Goal: Task Accomplishment & Management: Manage account settings

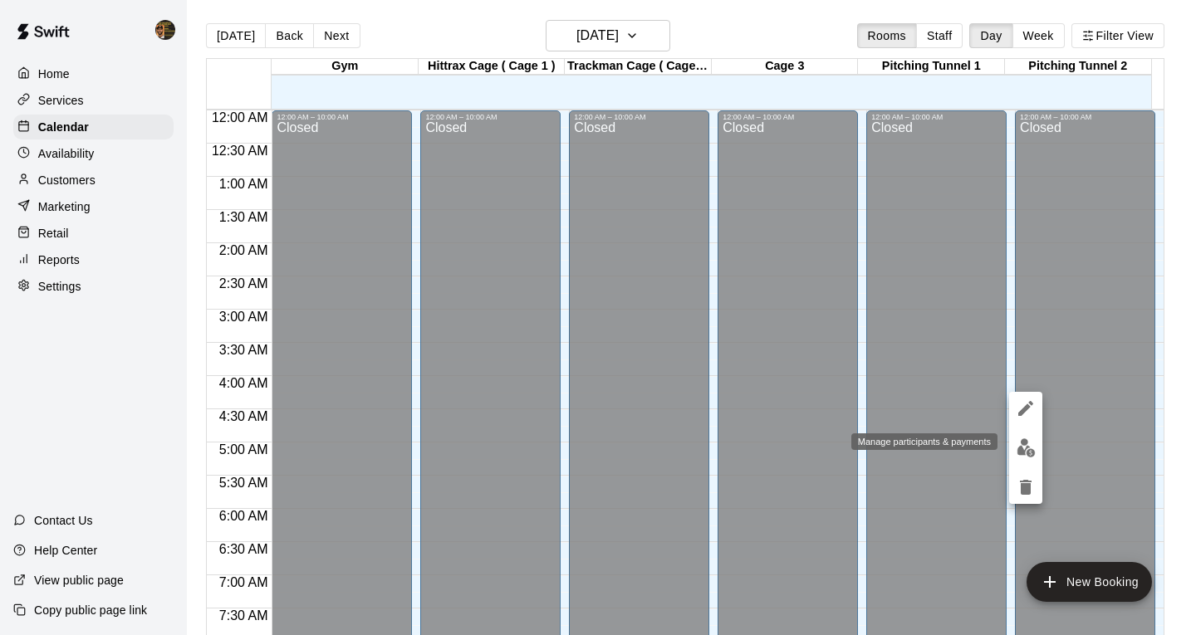
scroll to position [1001, 0]
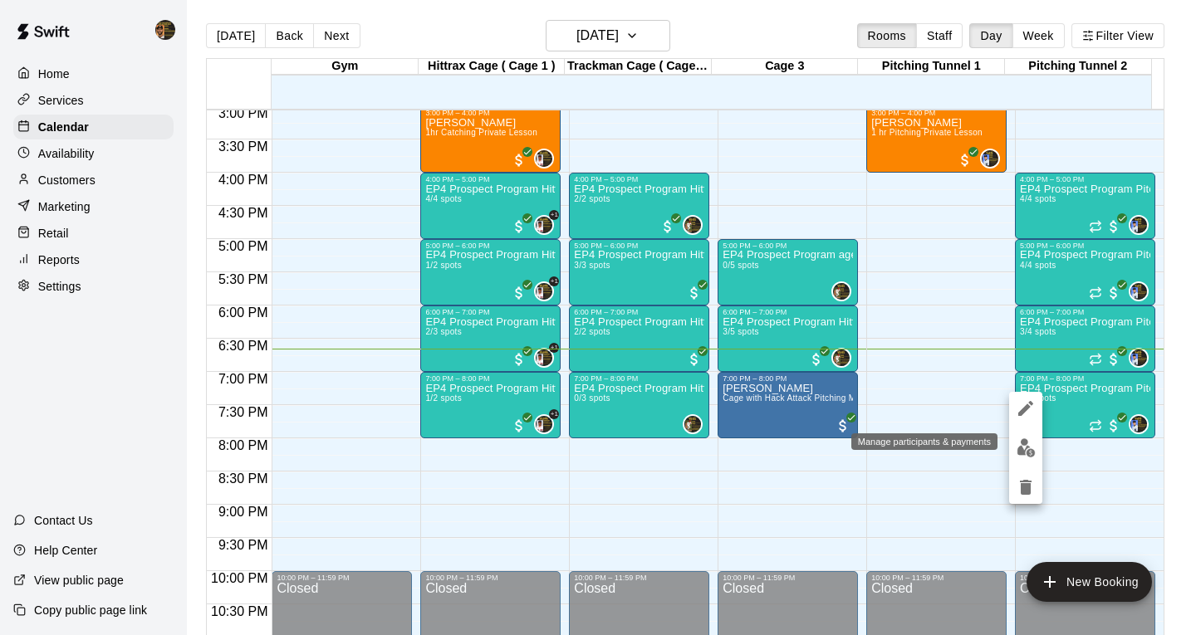
click at [1036, 446] on button "edit" at bounding box center [1025, 448] width 33 height 32
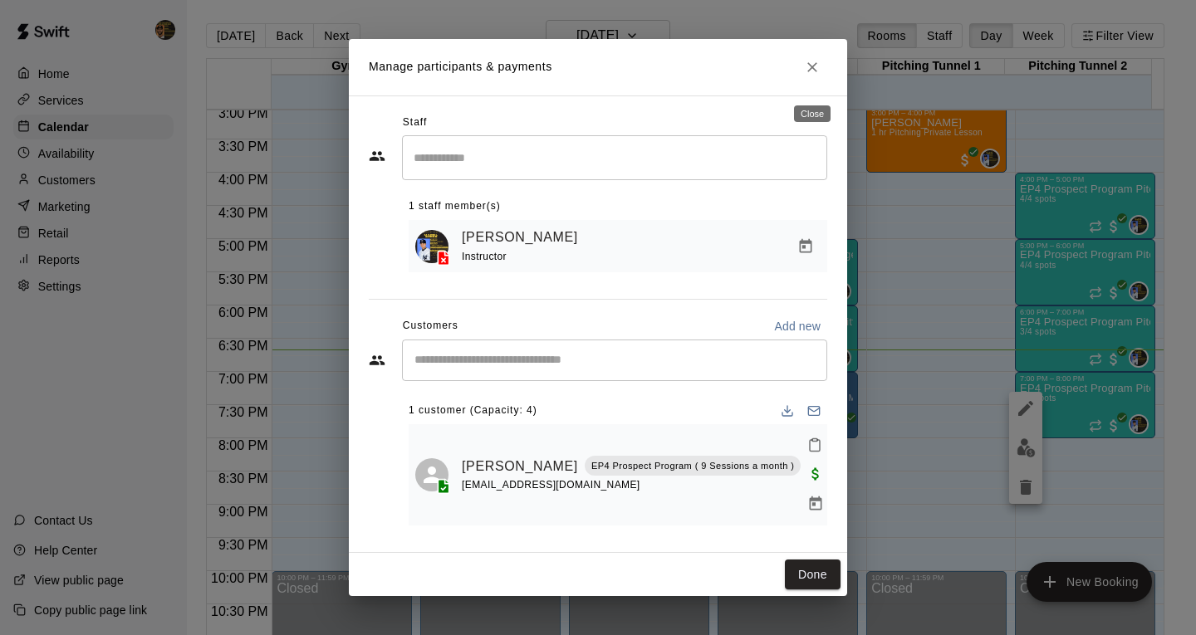
click at [816, 76] on icon "Close" at bounding box center [812, 67] width 17 height 17
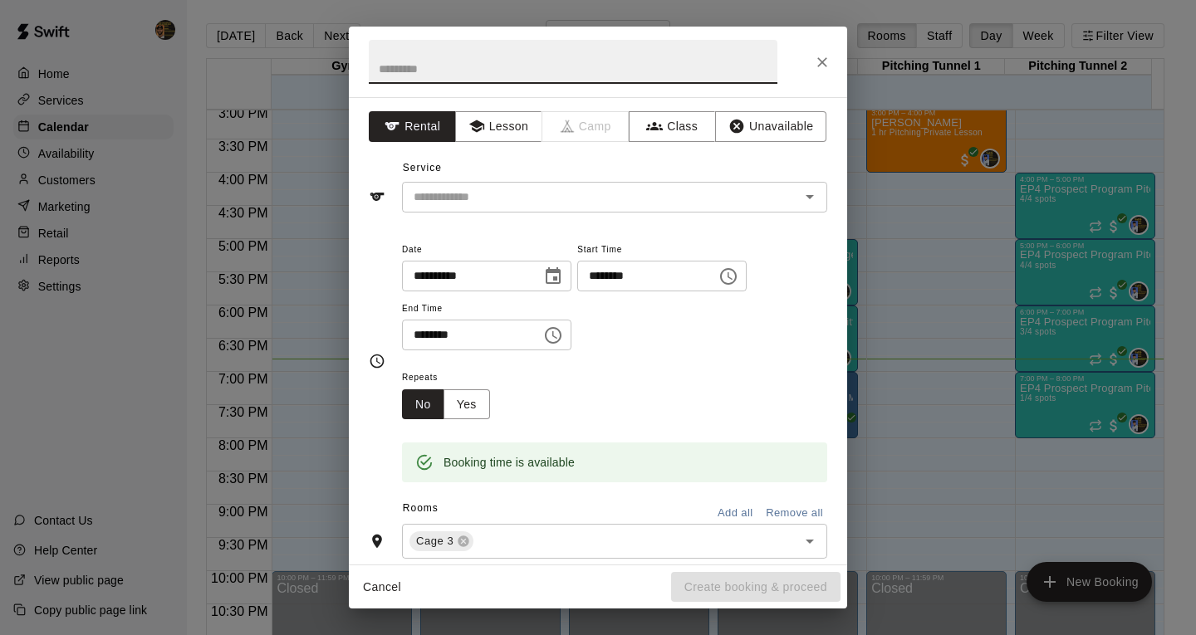
drag, startPoint x: 751, startPoint y: 561, endPoint x: 833, endPoint y: 62, distance: 505.9
click at [833, 62] on button "Close" at bounding box center [822, 62] width 30 height 30
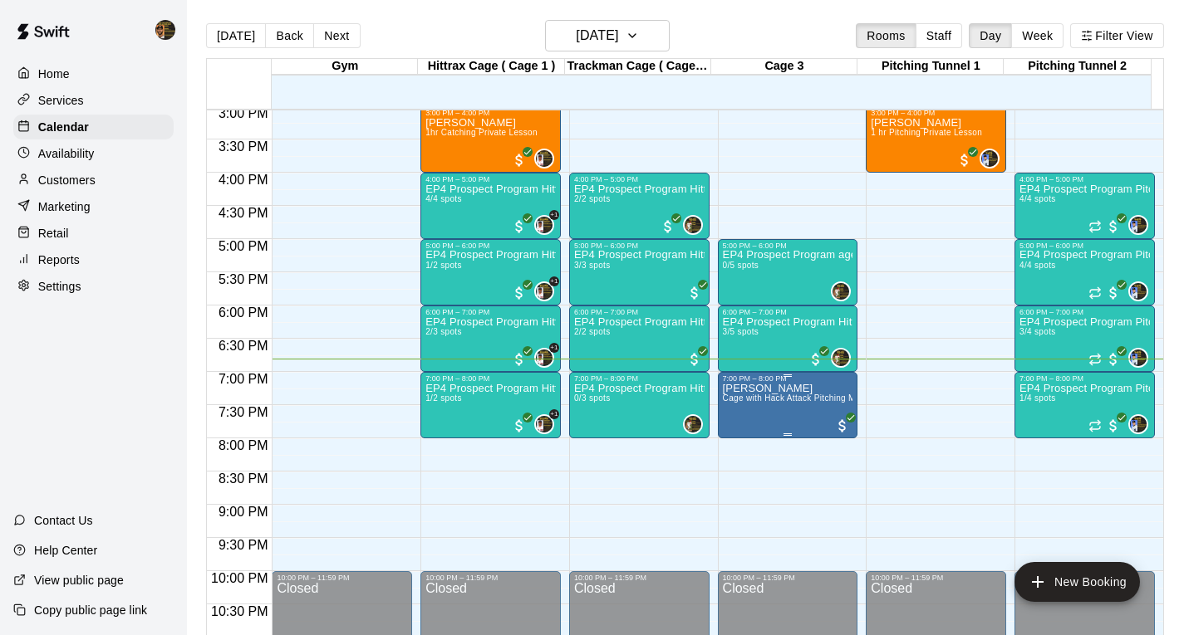
click at [763, 403] on span "Cage with Hack Attack Pitching Machine Rental" at bounding box center [817, 398] width 188 height 9
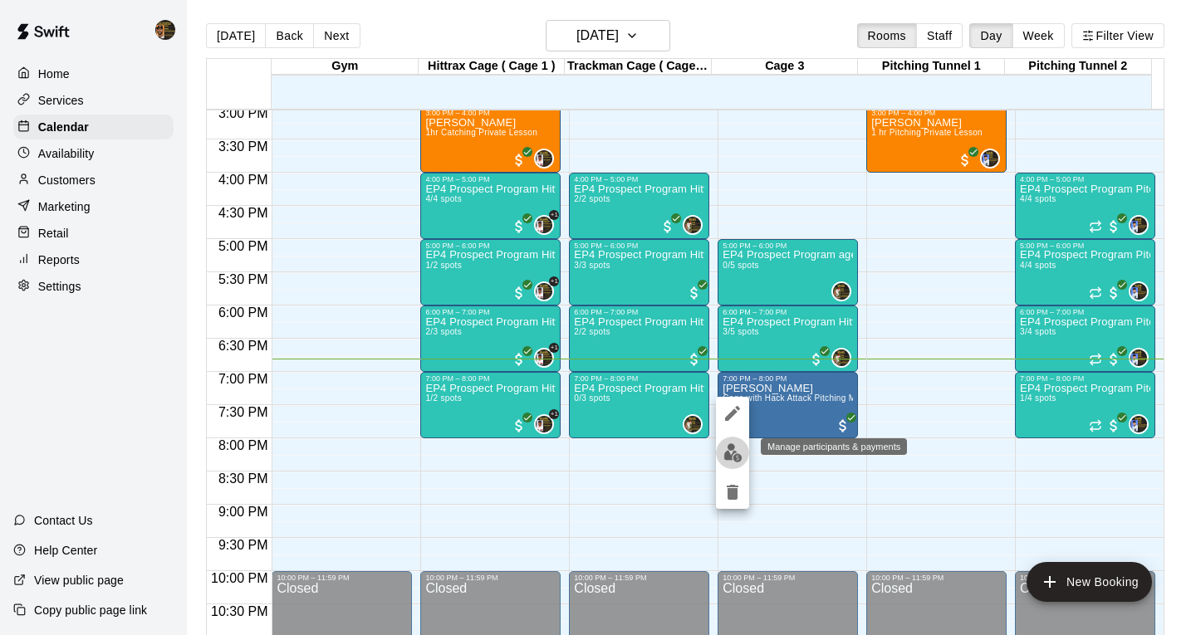
click at [737, 458] on img "edit" at bounding box center [732, 453] width 19 height 19
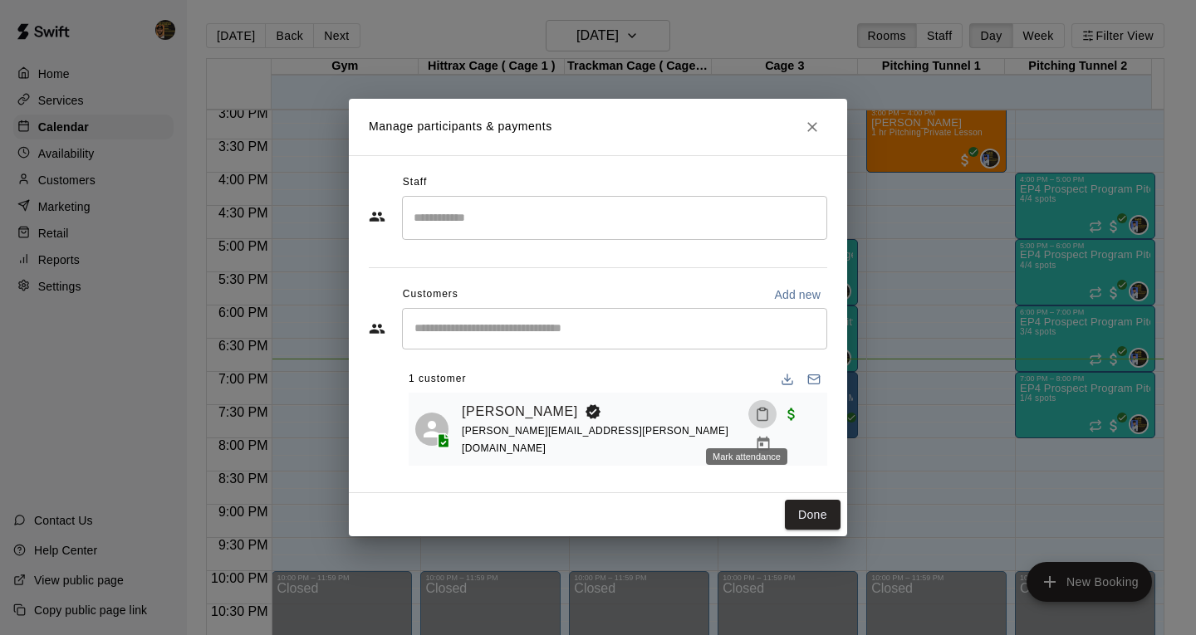
click at [755, 420] on icon "Mark attendance" at bounding box center [762, 414] width 15 height 15
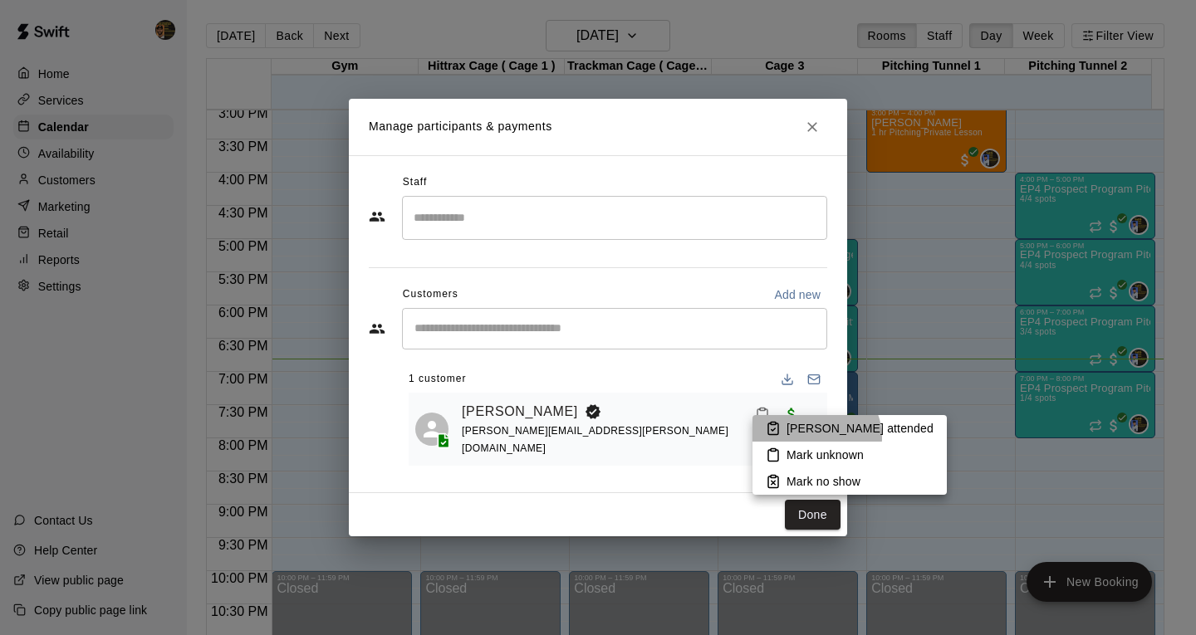
click at [815, 438] on li "[PERSON_NAME] attended" at bounding box center [850, 428] width 194 height 27
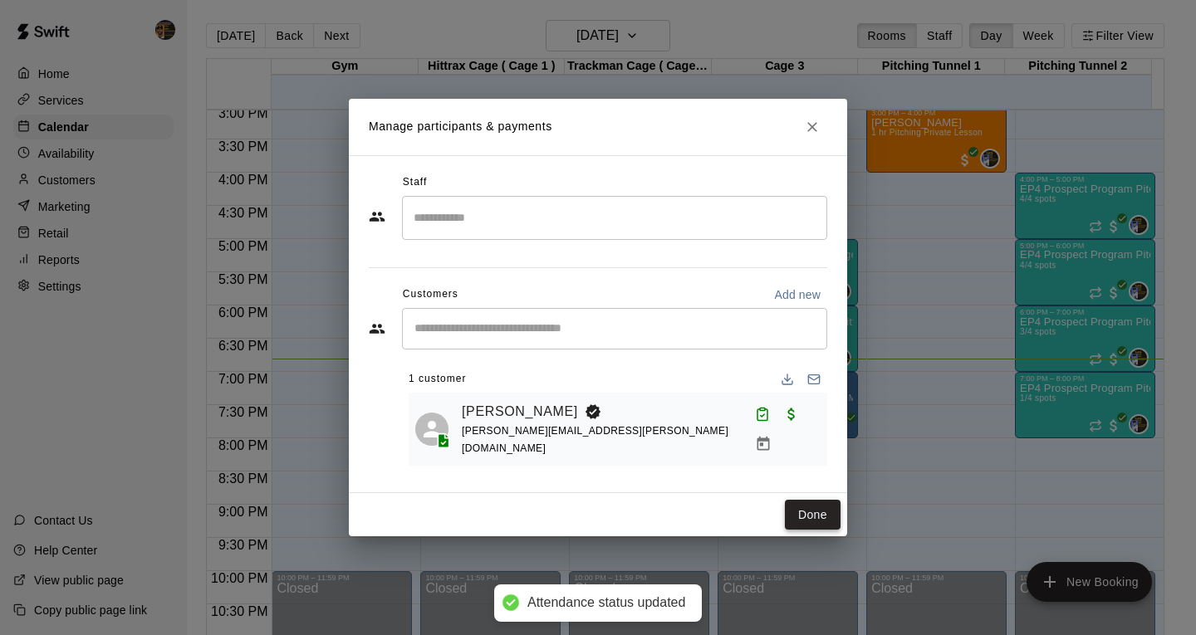
click at [811, 500] on button "Done" at bounding box center [813, 515] width 56 height 31
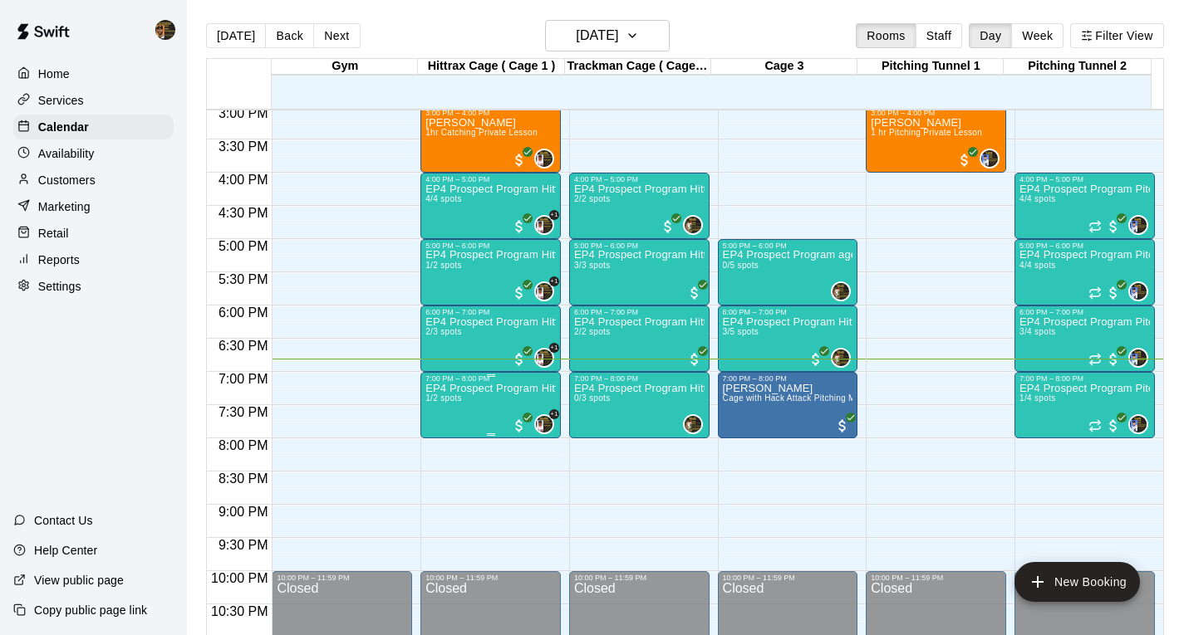
click at [458, 400] on span "1/2 spots" at bounding box center [443, 398] width 37 height 9
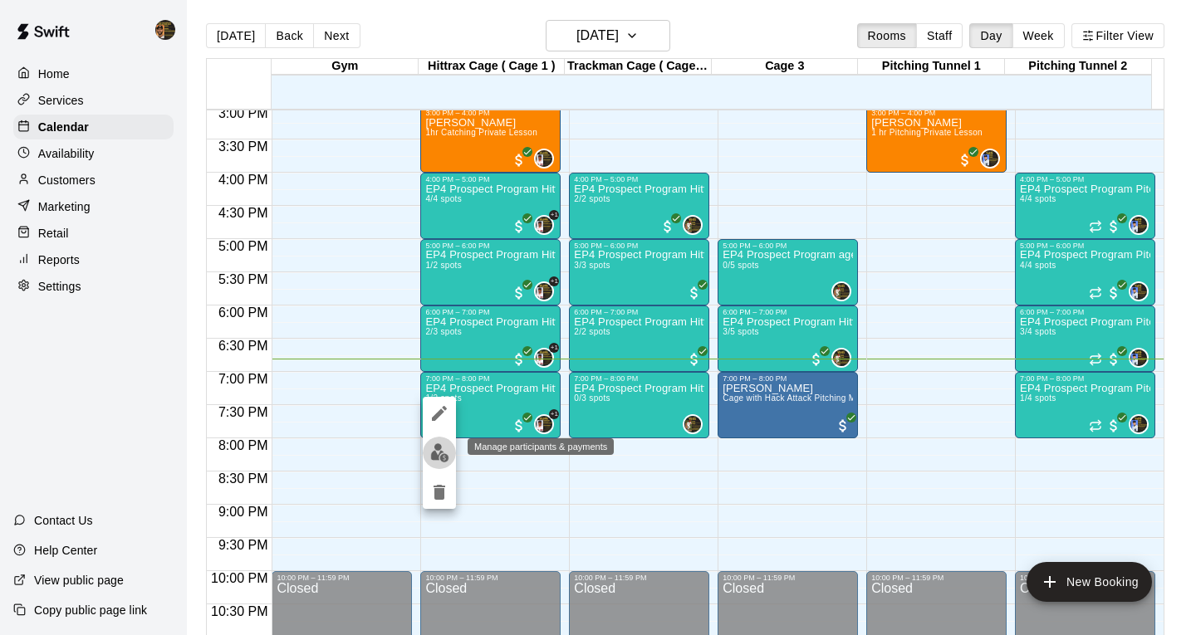
click at [434, 456] on img "edit" at bounding box center [439, 453] width 19 height 19
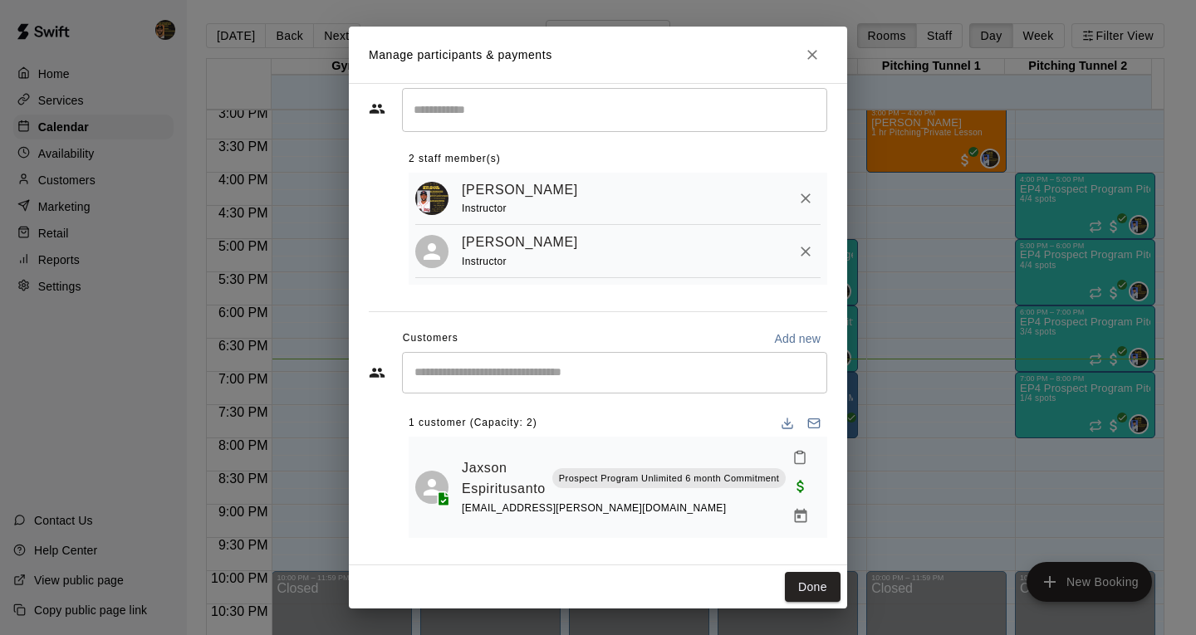
scroll to position [53, 0]
click at [817, 54] on icon "Close" at bounding box center [812, 55] width 17 height 17
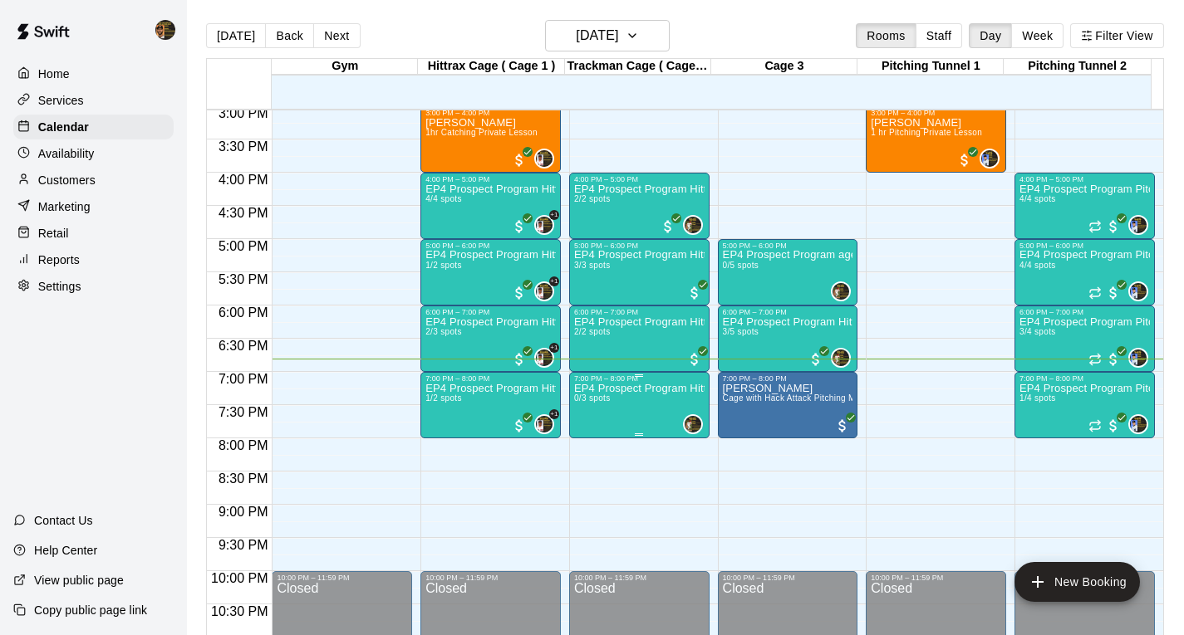
click at [641, 389] on p "EP4 Prospect Program Hitting ( 16u+ Slot )" at bounding box center [639, 389] width 130 height 0
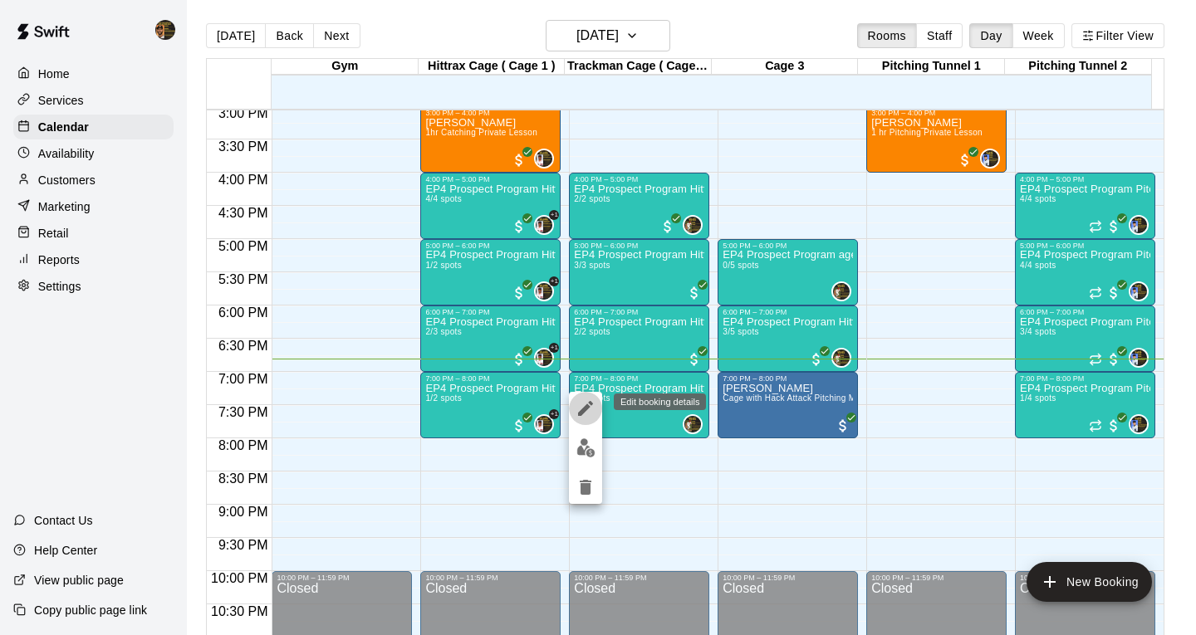
click at [581, 405] on icon "edit" at bounding box center [586, 409] width 20 height 20
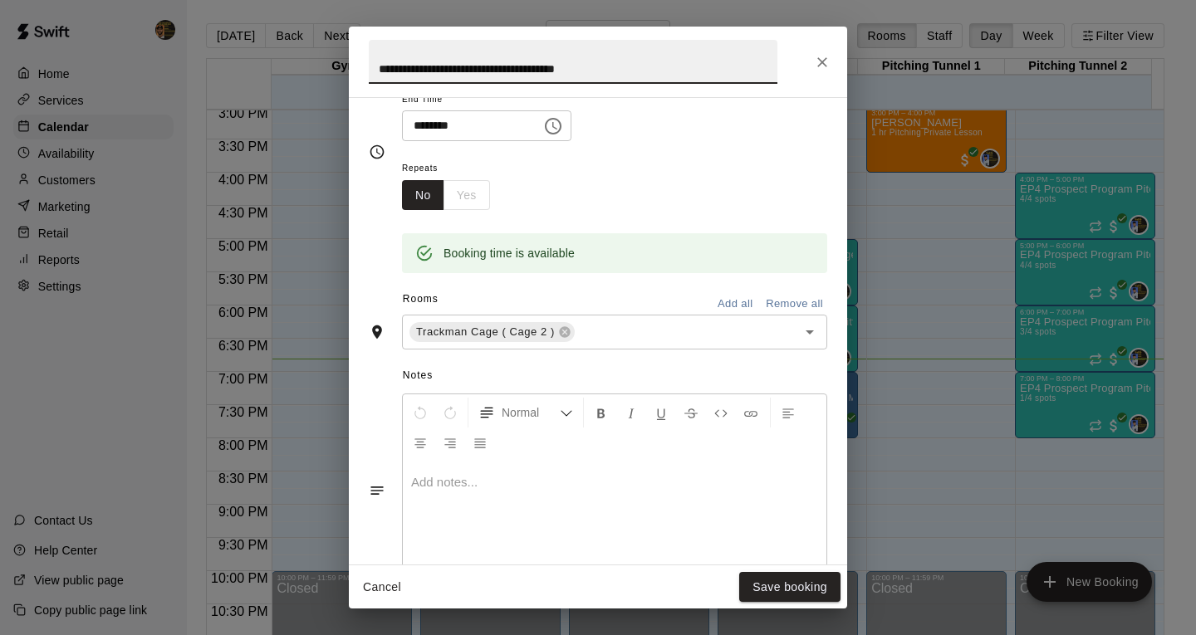
scroll to position [499, 0]
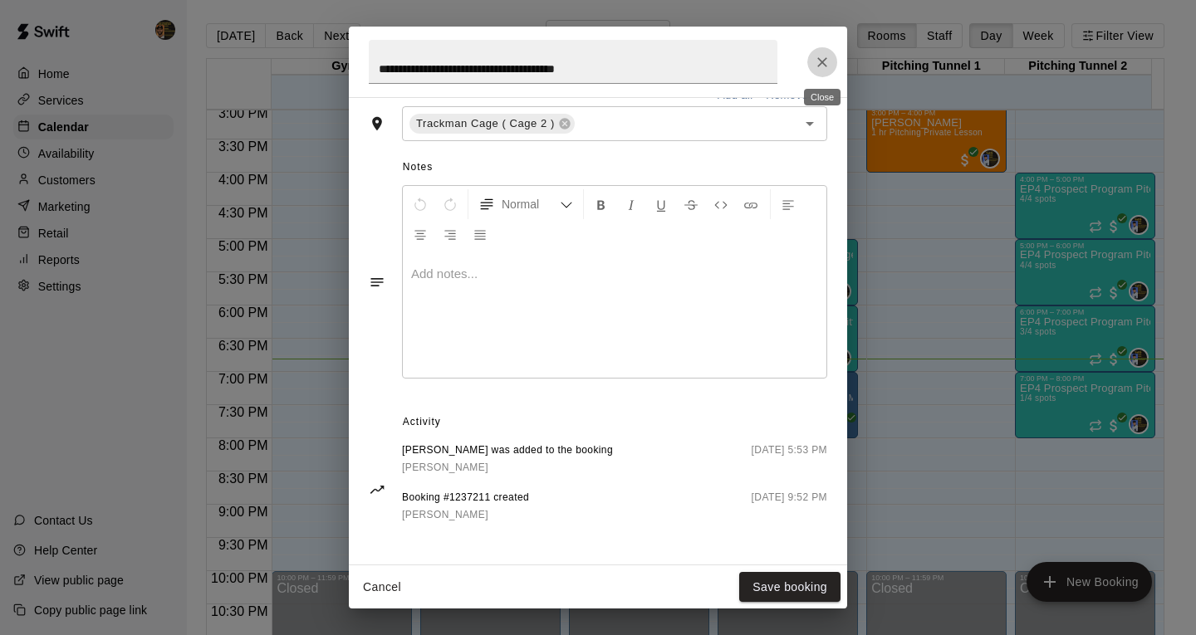
click at [815, 61] on icon "Close" at bounding box center [822, 62] width 17 height 17
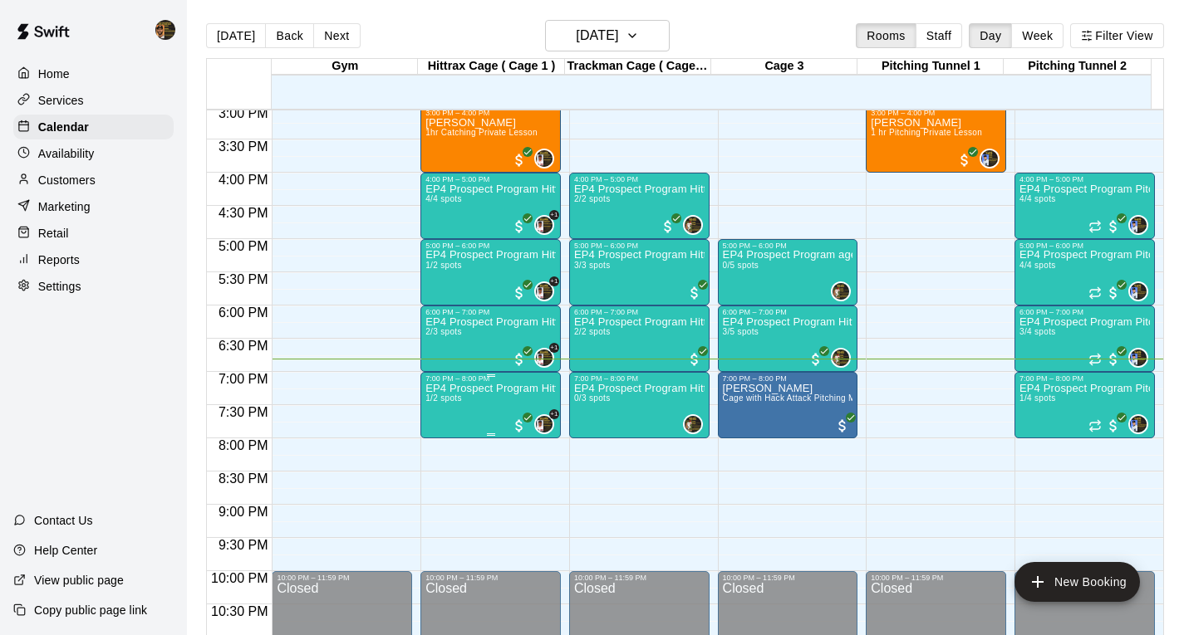
click at [446, 397] on span "1/2 spots" at bounding box center [443, 398] width 37 height 9
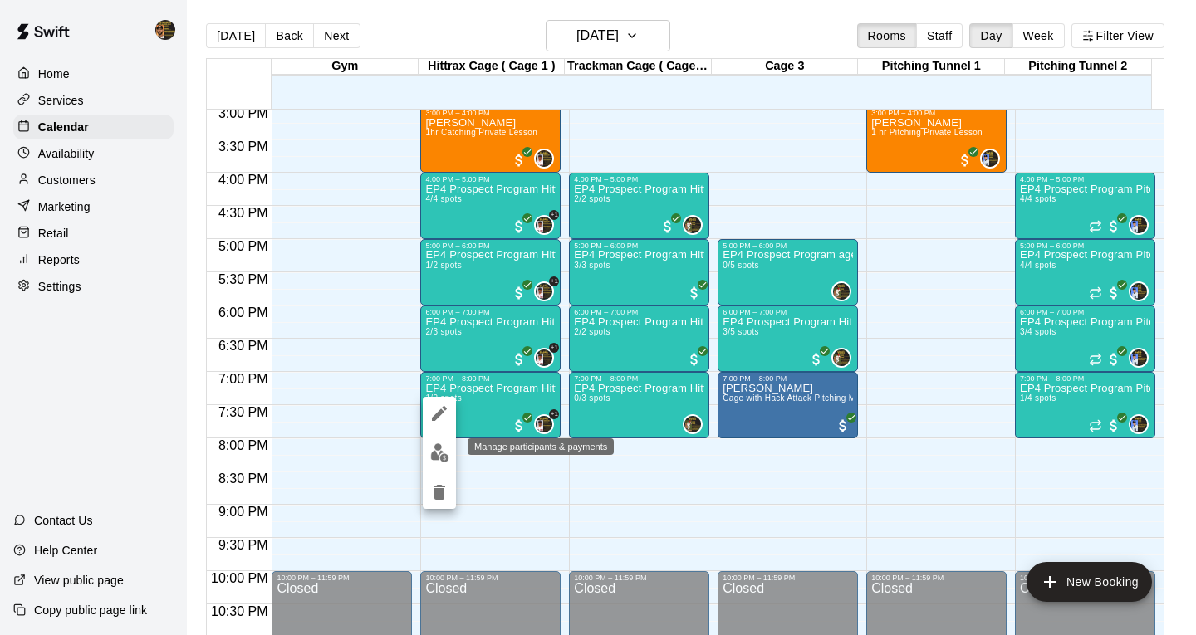
click at [441, 457] on img "edit" at bounding box center [439, 453] width 19 height 19
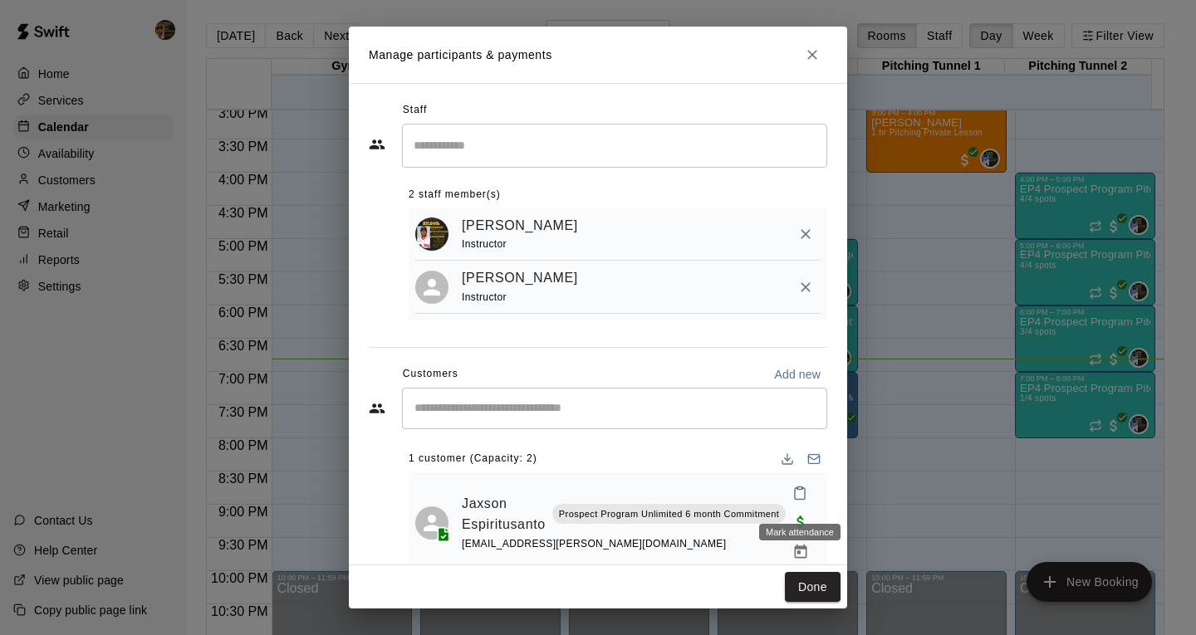
click at [797, 498] on icon "Mark attendance" at bounding box center [799, 493] width 15 height 15
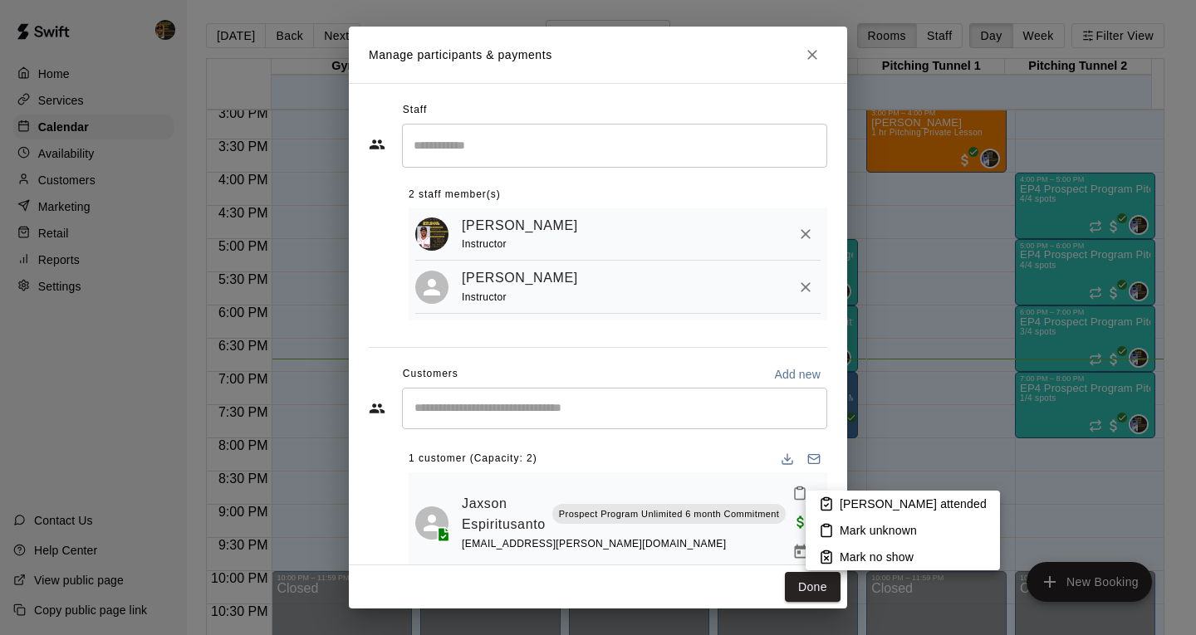
click at [850, 503] on p "[PERSON_NAME] attended" at bounding box center [913, 504] width 147 height 17
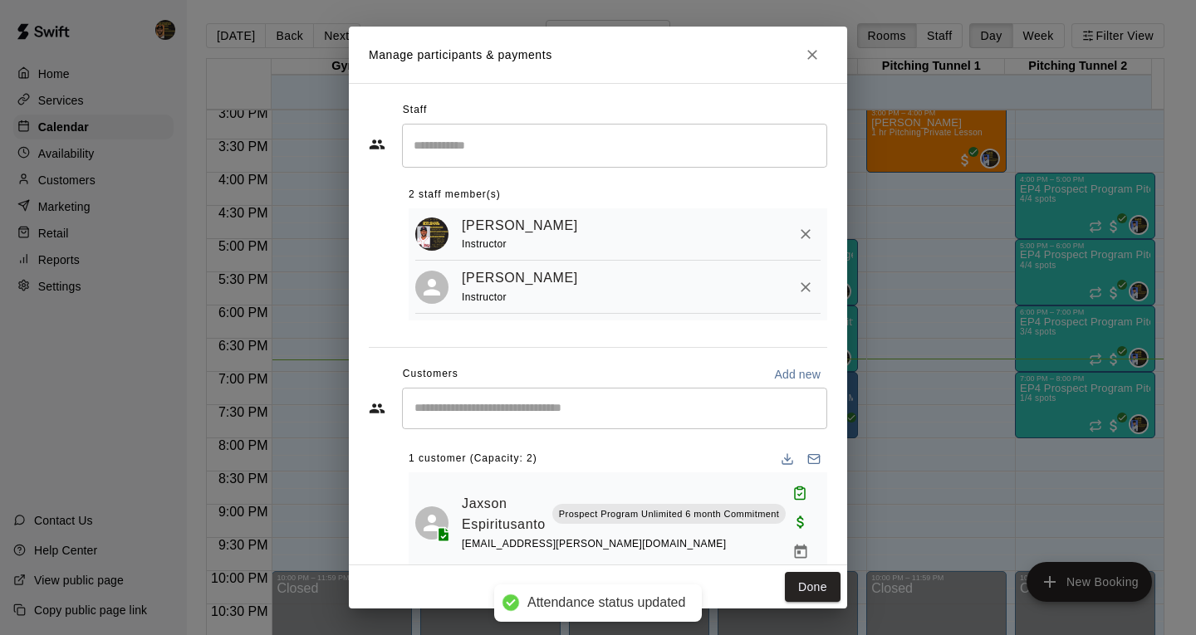
scroll to position [53, 0]
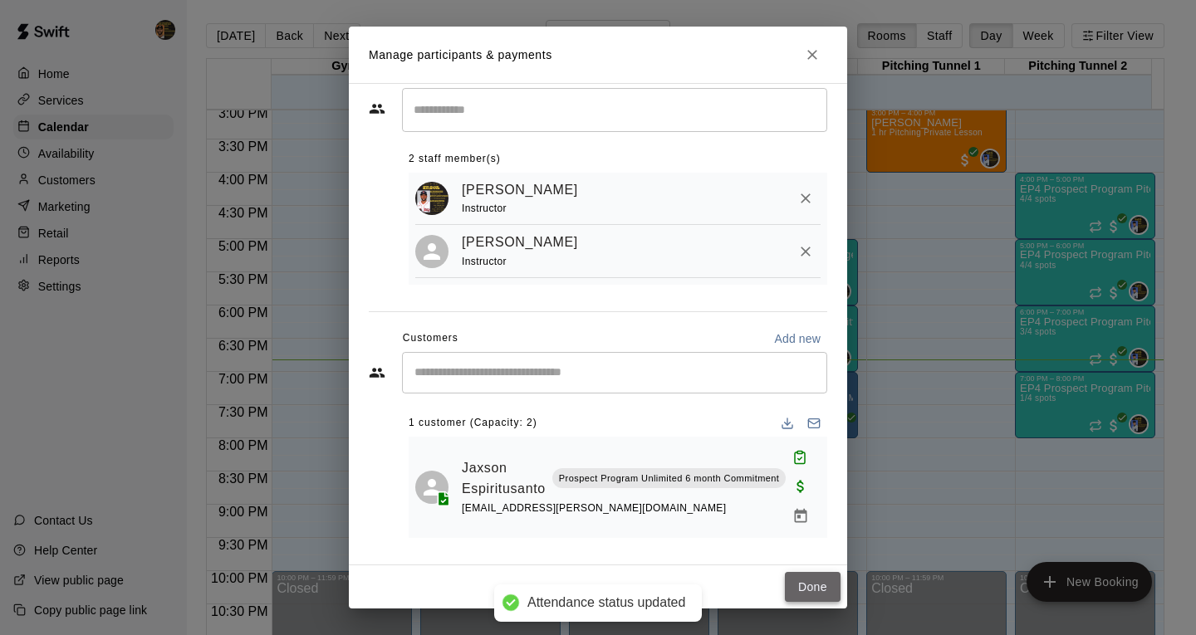
click at [803, 579] on button "Done" at bounding box center [813, 587] width 56 height 31
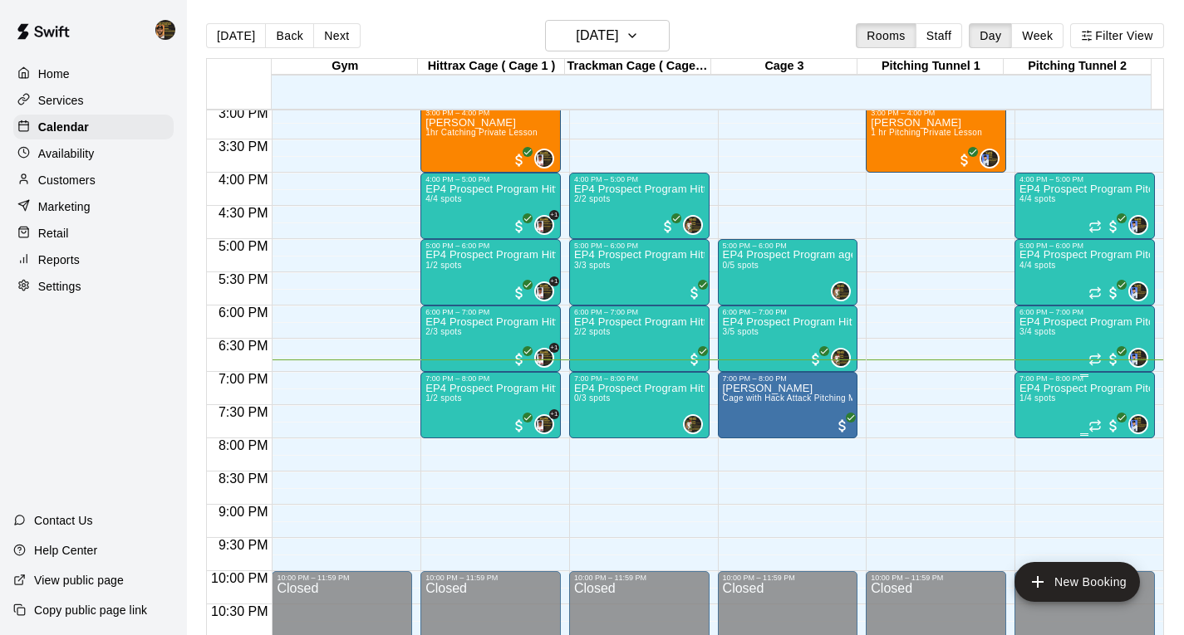
click at [1061, 389] on p "EP4 Prospect Program Pitching (Ages [DEMOGRAPHIC_DATA]+ )" at bounding box center [1084, 389] width 130 height 0
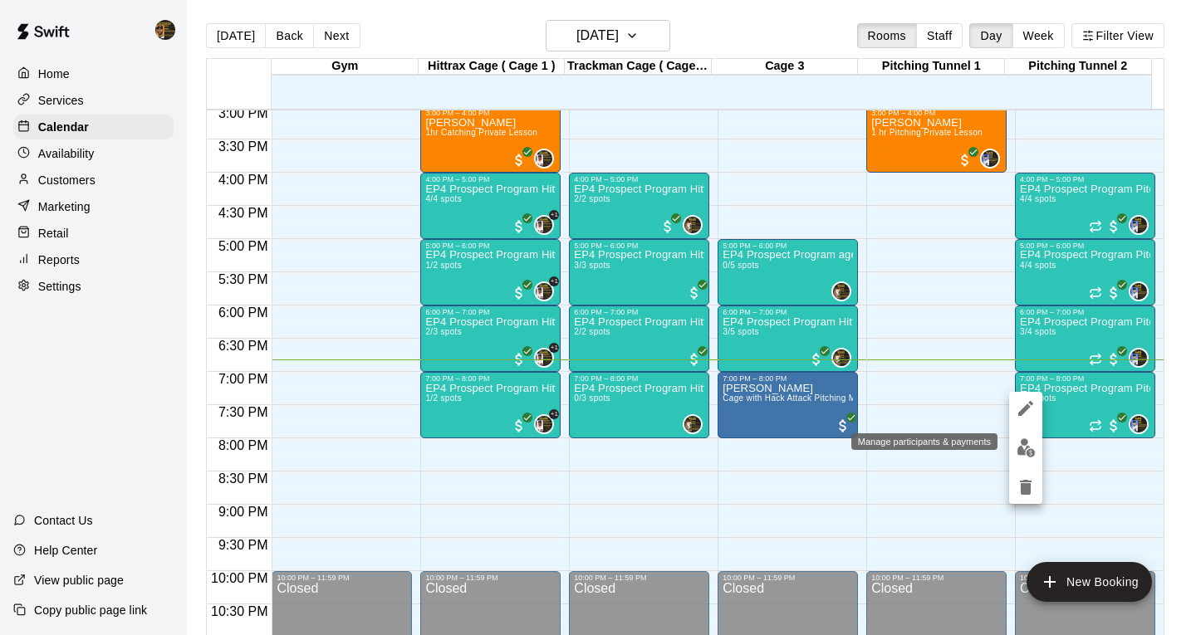
click at [1017, 438] on button "edit" at bounding box center [1025, 448] width 33 height 32
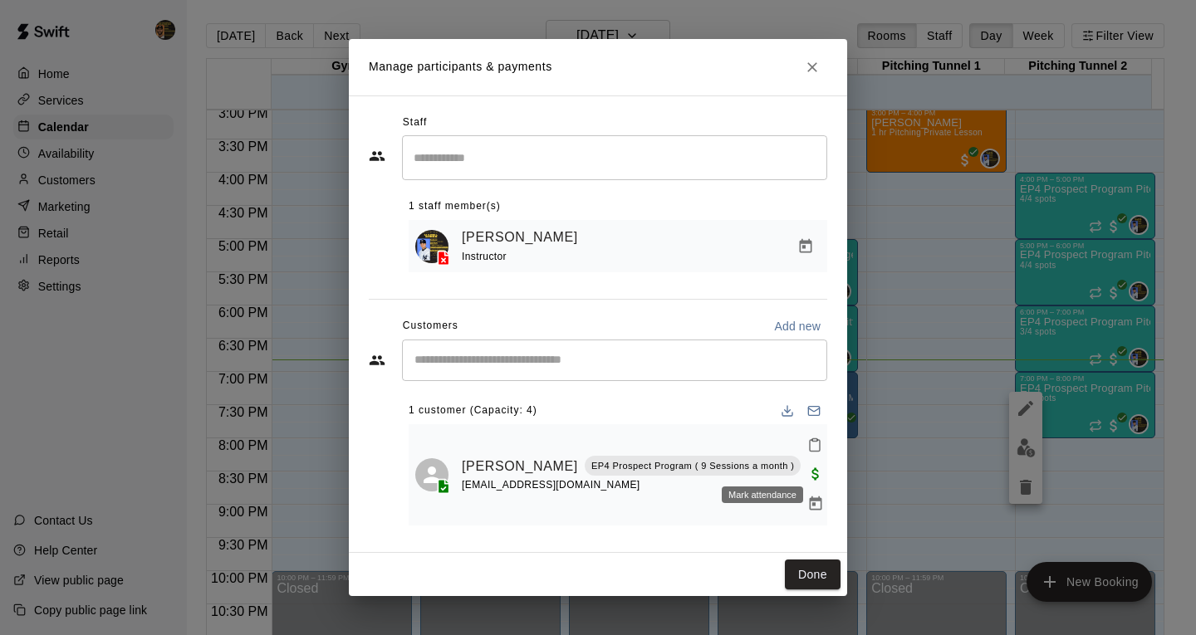
click at [807, 453] on icon "Mark attendance" at bounding box center [814, 445] width 15 height 15
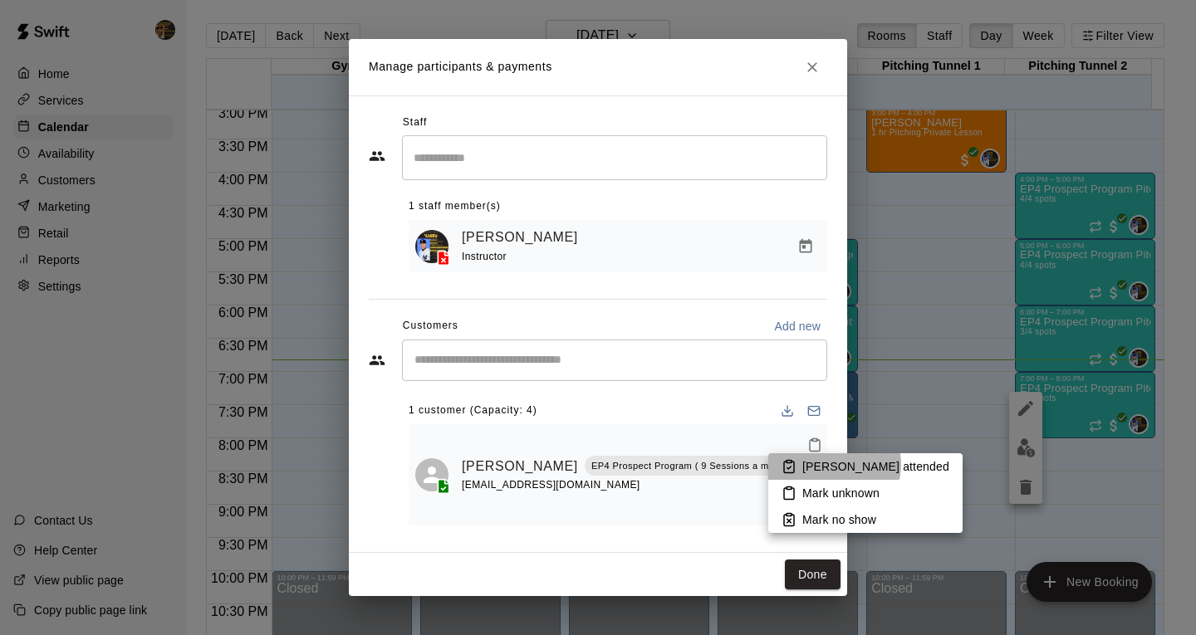
click at [833, 464] on p "[PERSON_NAME] attended" at bounding box center [875, 466] width 147 height 17
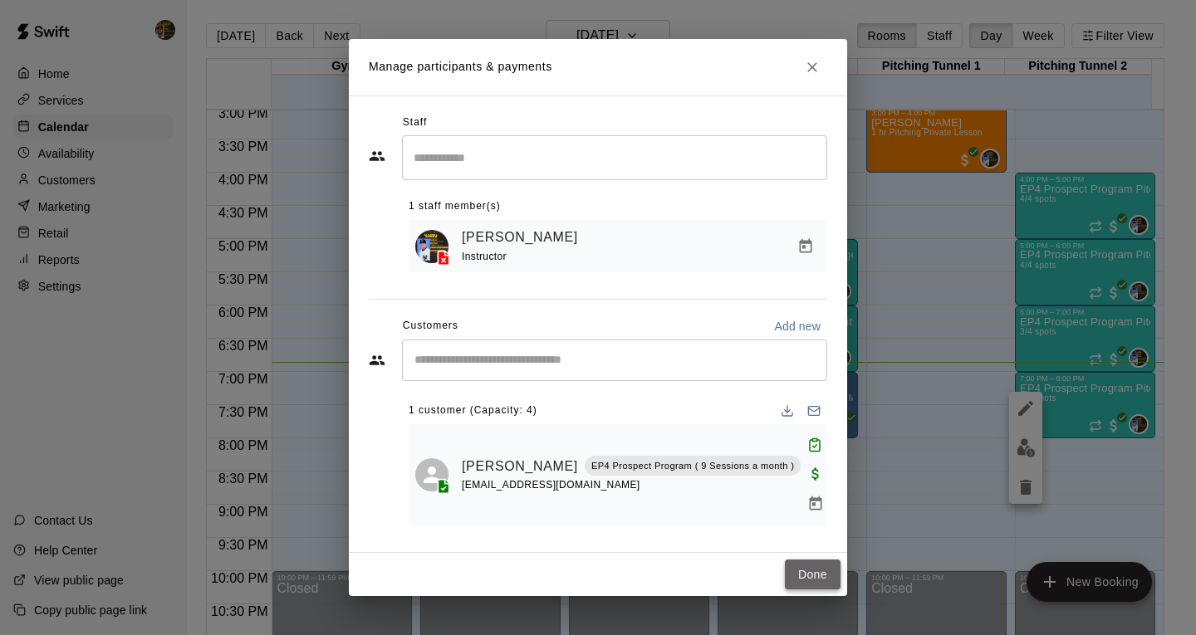
click at [801, 560] on button "Done" at bounding box center [813, 575] width 56 height 31
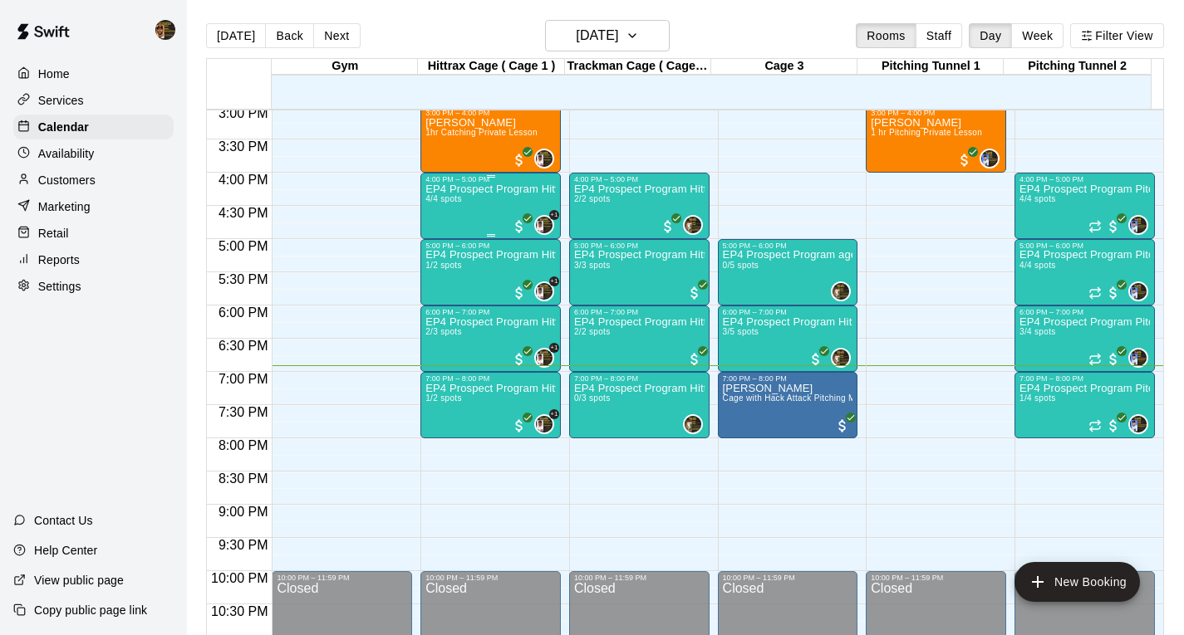
click at [518, 208] on div "EP4 Prospect Program Hitting ( ages [DEMOGRAPHIC_DATA] ) 4/4 spots" at bounding box center [490, 501] width 130 height 635
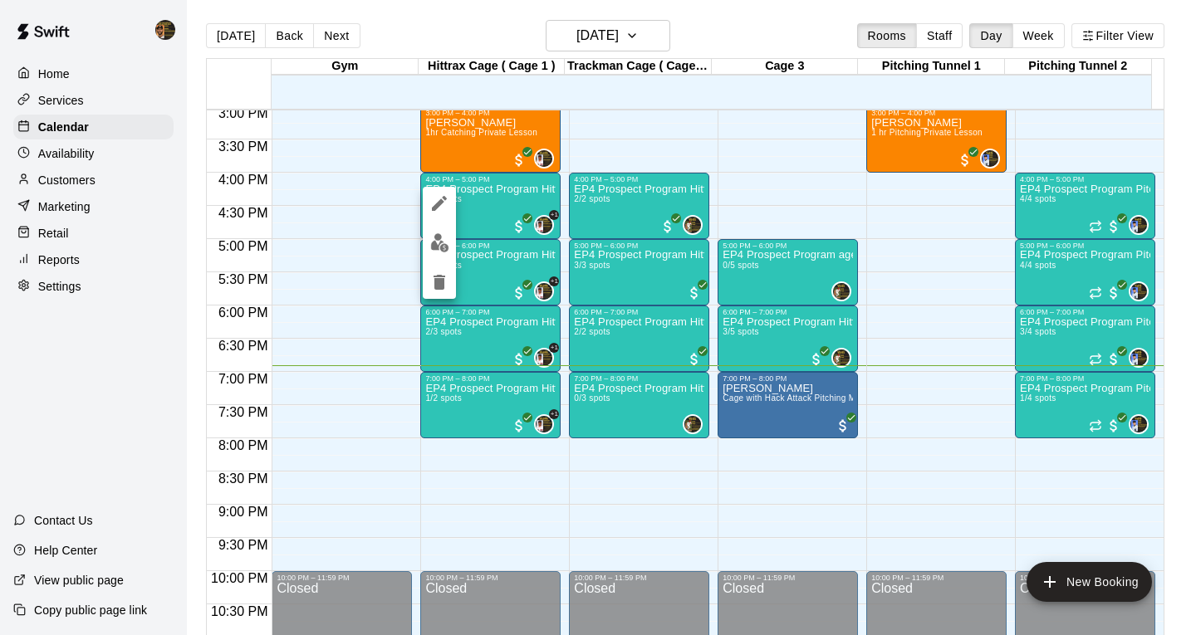
click at [446, 243] on img "edit" at bounding box center [439, 242] width 19 height 19
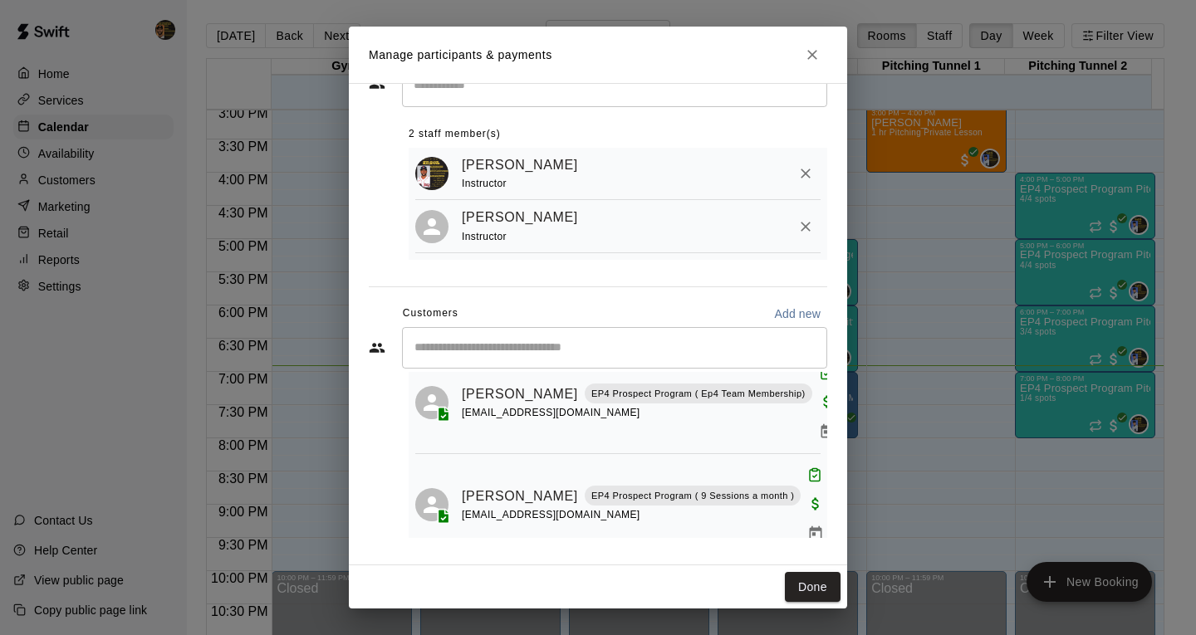
scroll to position [242, 0]
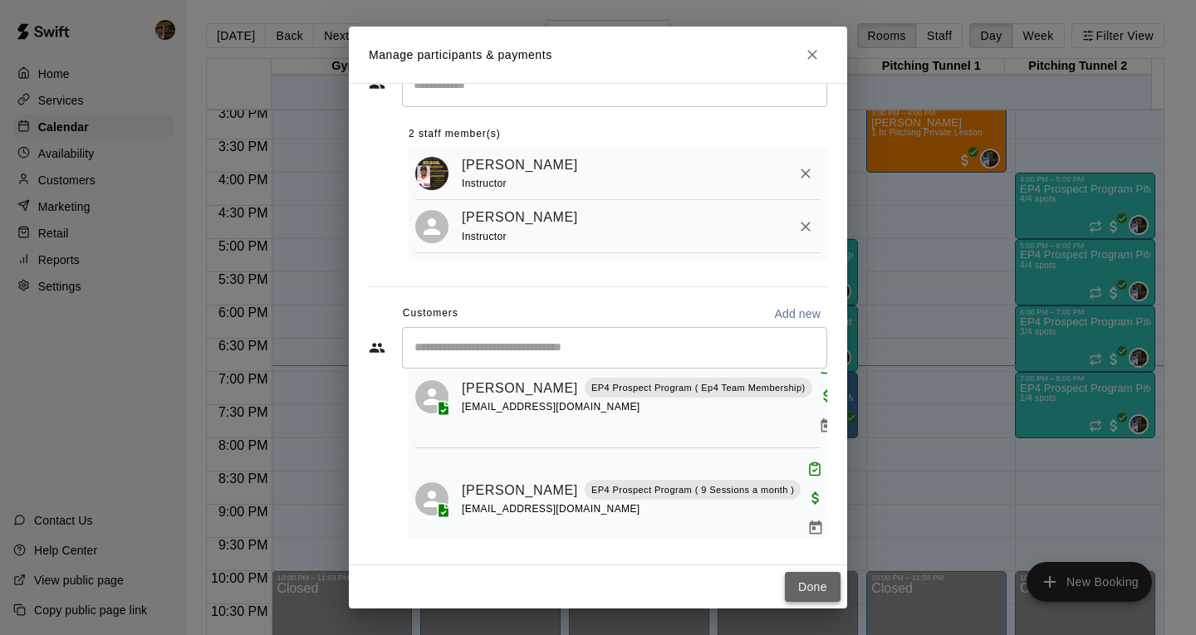
click at [818, 592] on button "Done" at bounding box center [813, 587] width 56 height 31
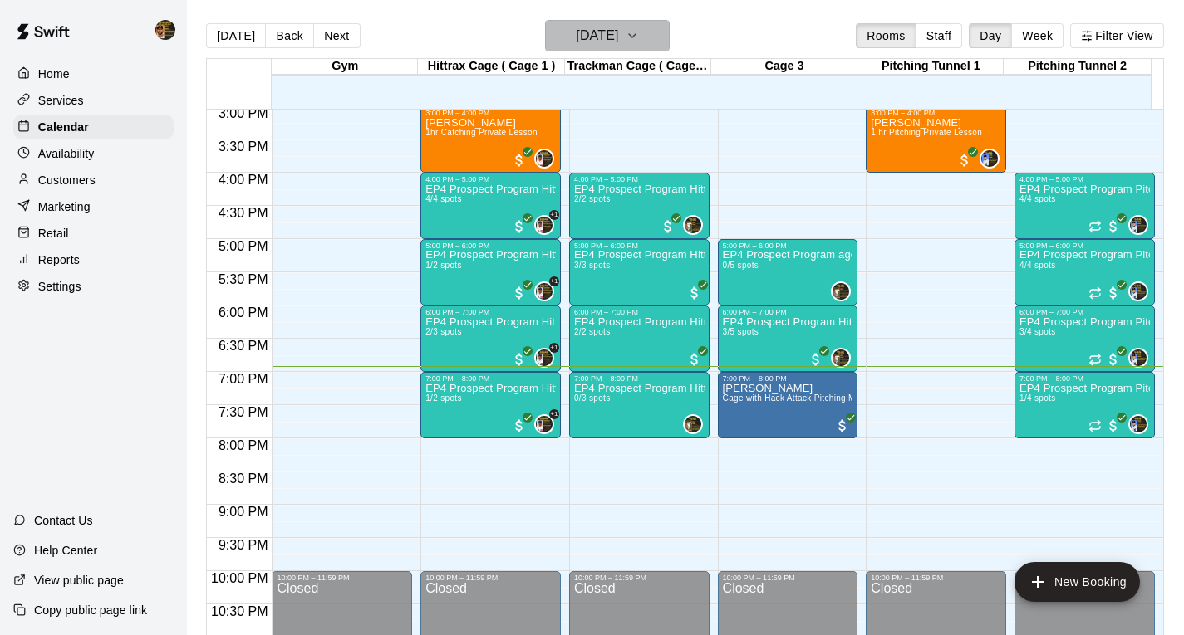
click at [635, 34] on icon "button" at bounding box center [632, 35] width 7 height 3
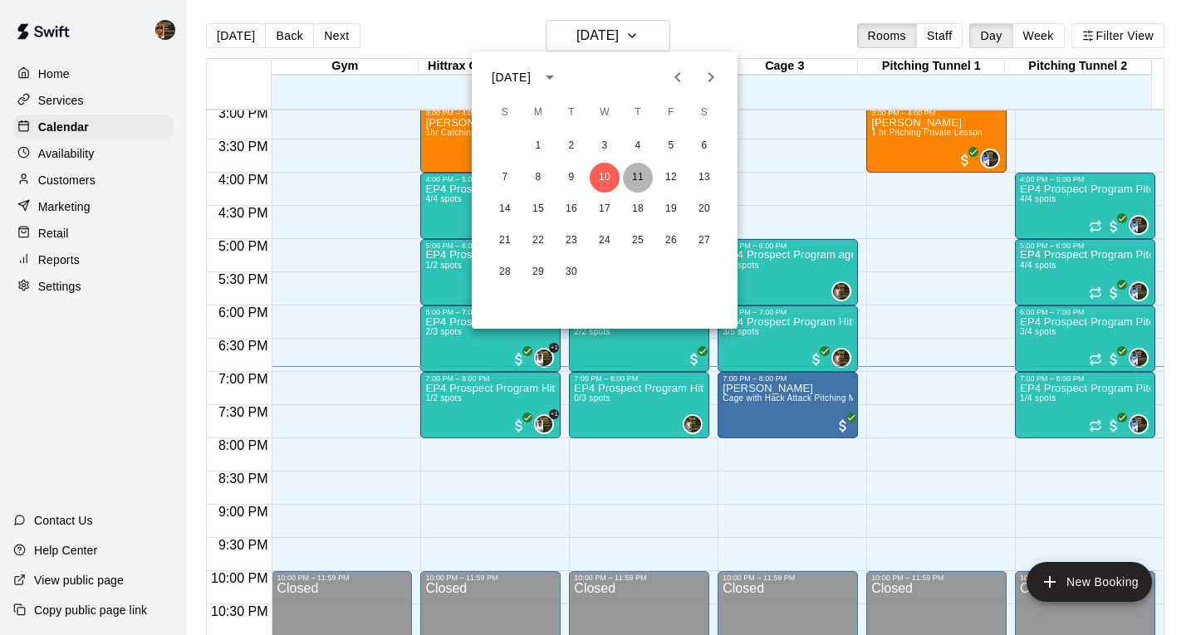
click at [640, 179] on button "11" at bounding box center [638, 178] width 30 height 30
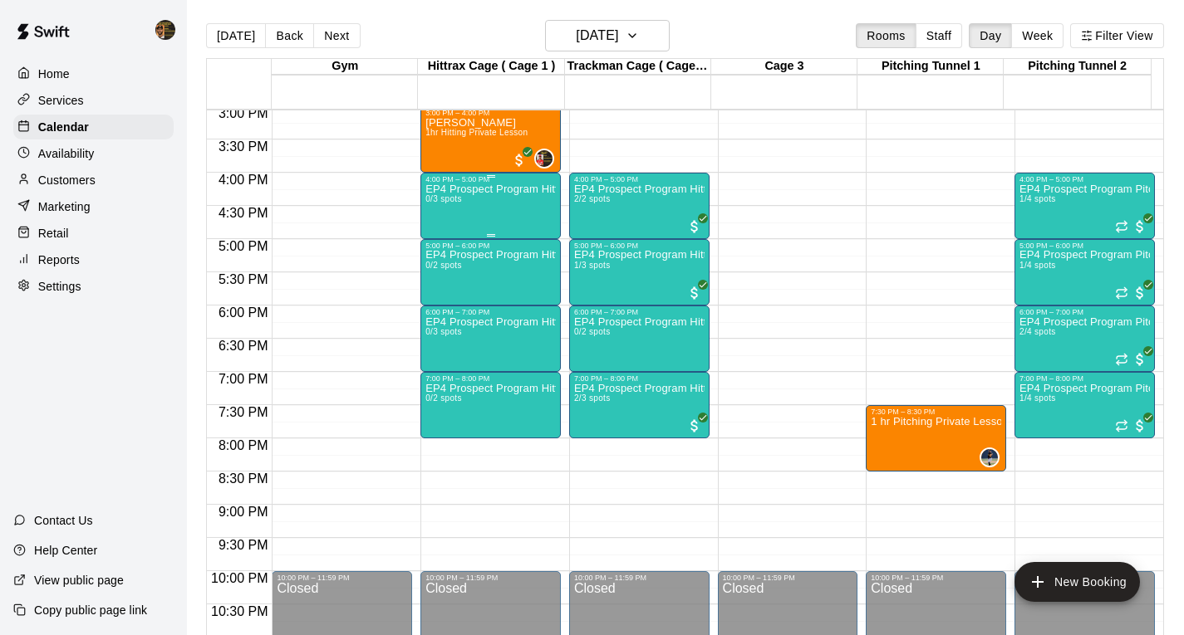
click at [497, 202] on div "EP4 Prospect Program Hitting ( 16u+ Slot ) 0/3 spots" at bounding box center [490, 501] width 130 height 635
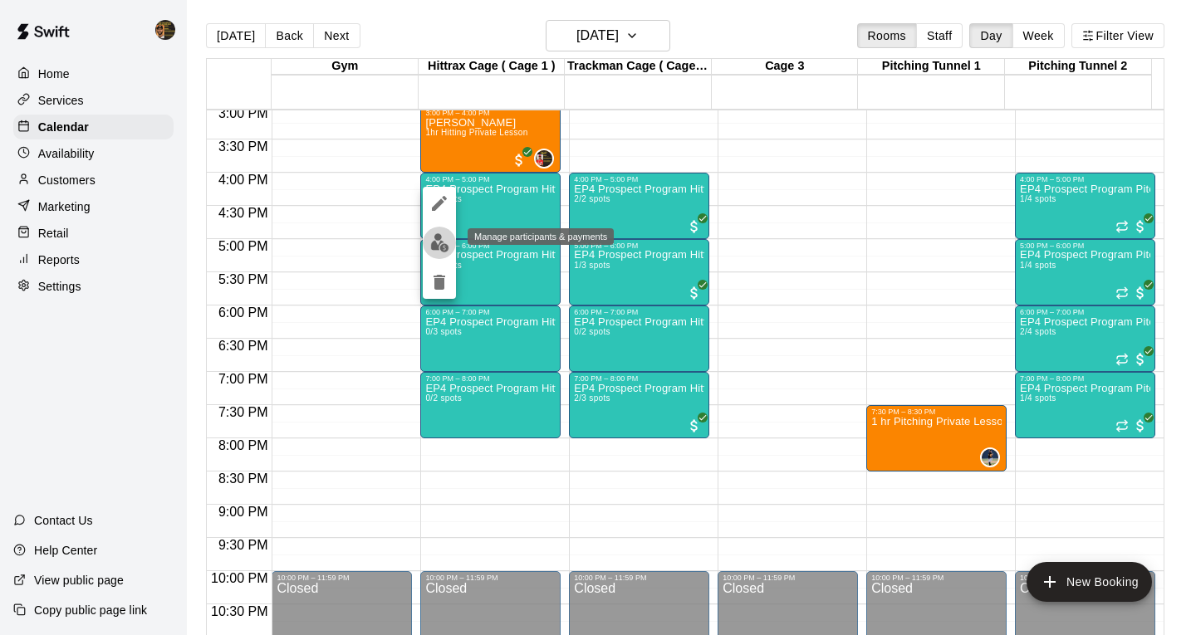
click at [441, 238] on img "edit" at bounding box center [439, 242] width 19 height 19
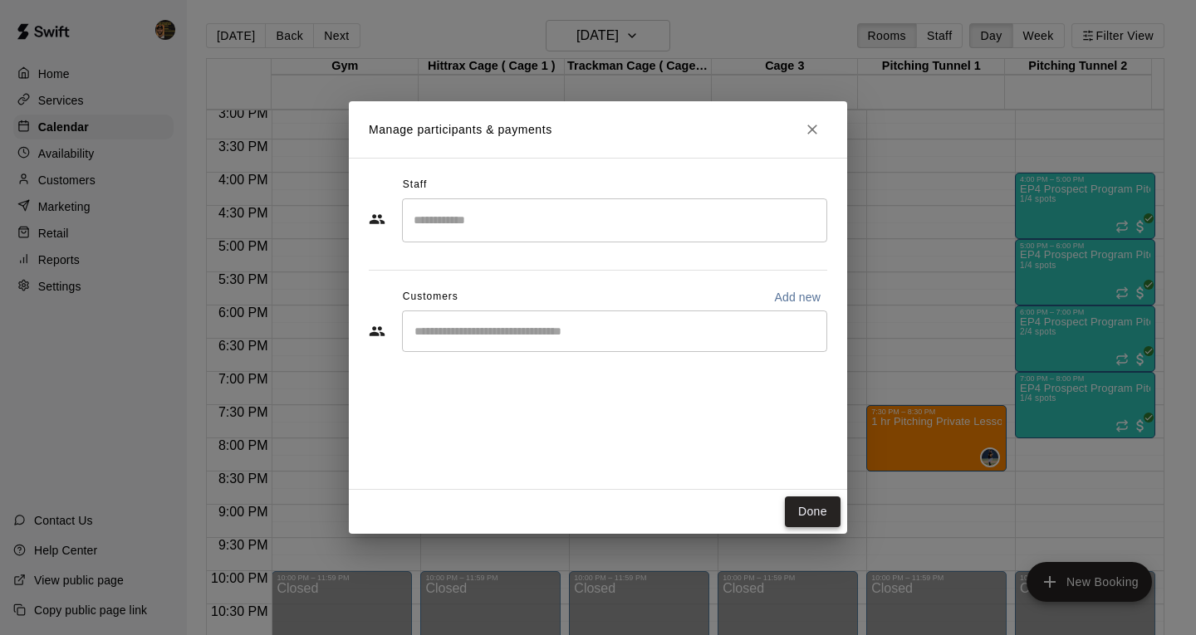
click at [811, 503] on button "Done" at bounding box center [813, 512] width 56 height 31
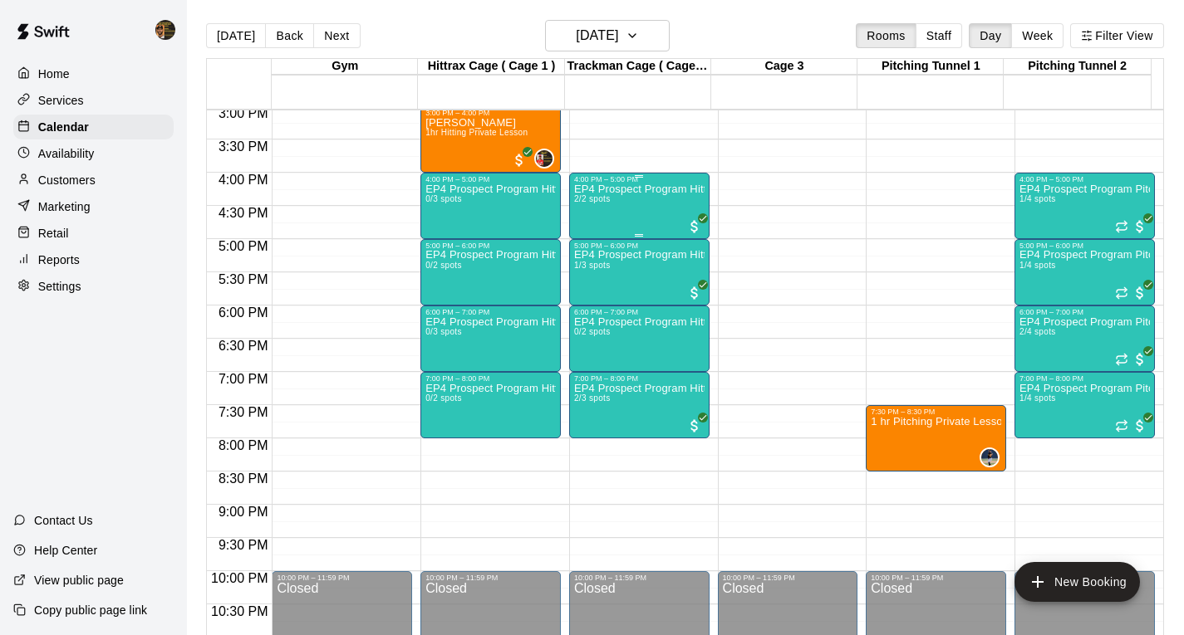
click at [617, 178] on div at bounding box center [639, 176] width 130 height 2
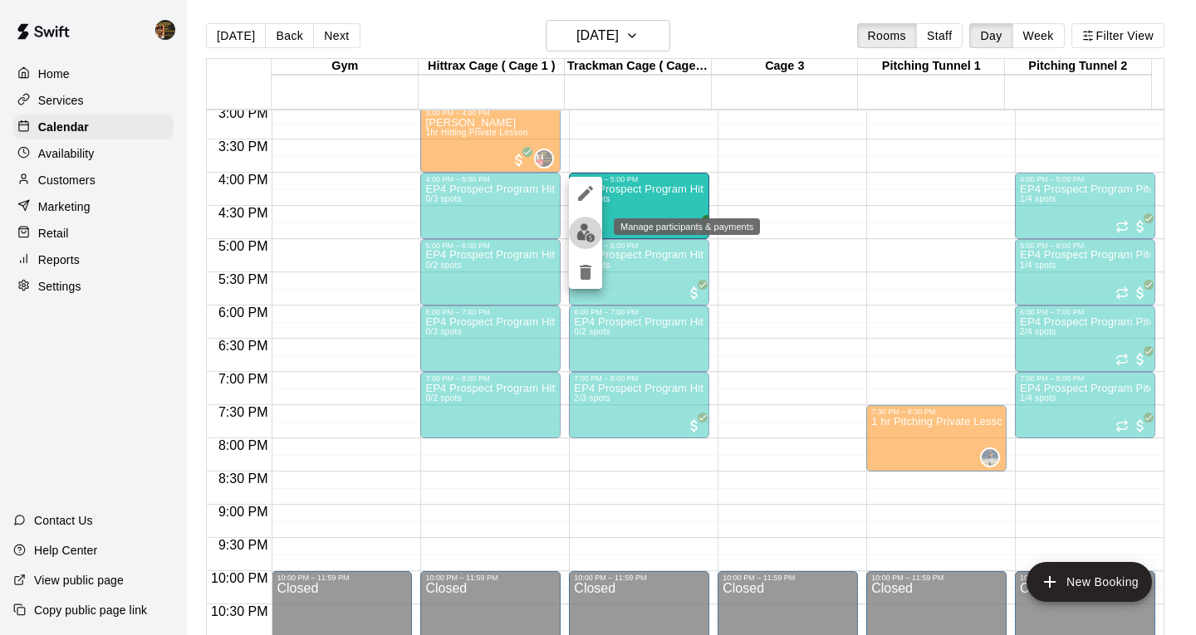
click at [584, 237] on img "edit" at bounding box center [585, 232] width 19 height 19
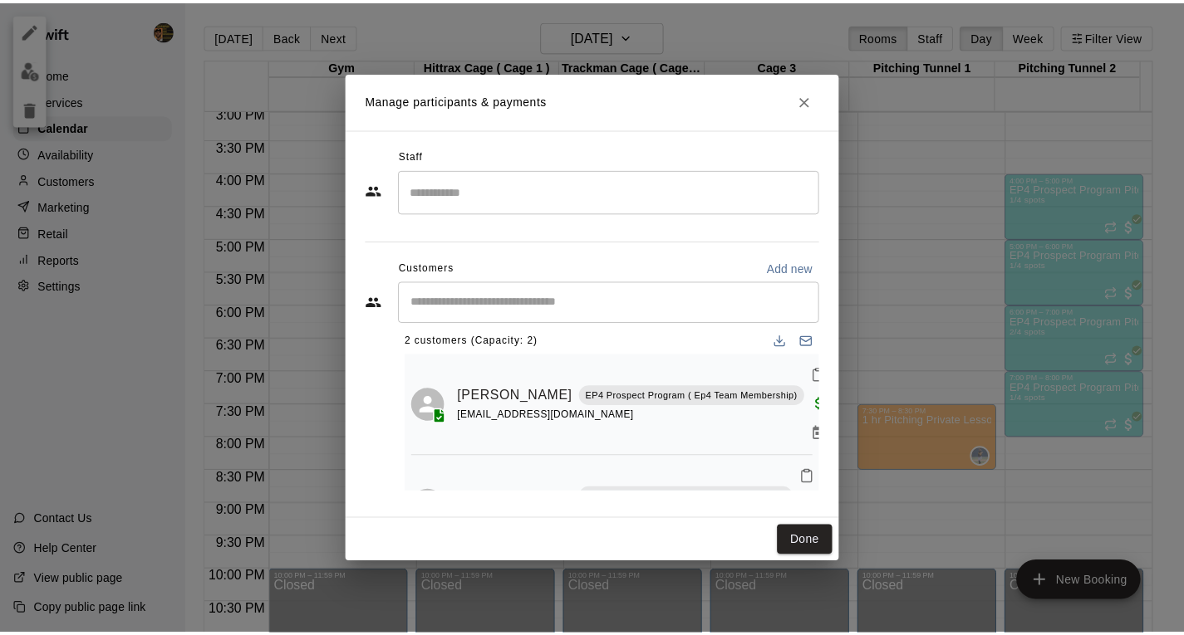
scroll to position [0, 0]
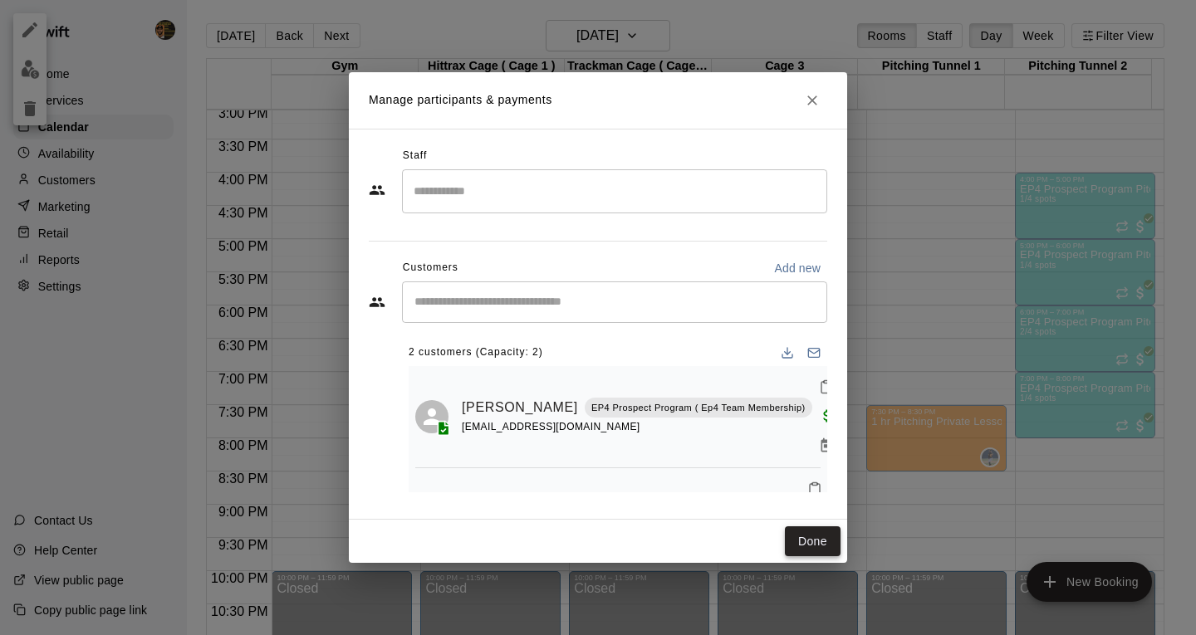
click at [816, 541] on button "Done" at bounding box center [813, 542] width 56 height 31
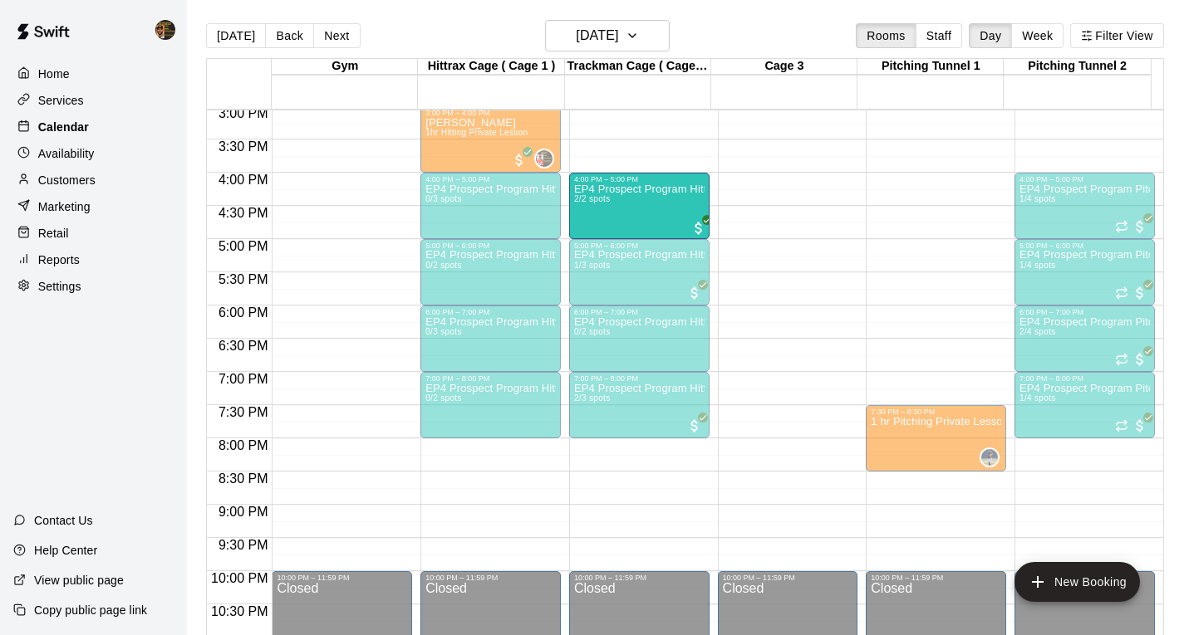
click at [53, 125] on p "Calendar" at bounding box center [63, 127] width 51 height 17
click at [639, 36] on icon "button" at bounding box center [631, 36] width 13 height 20
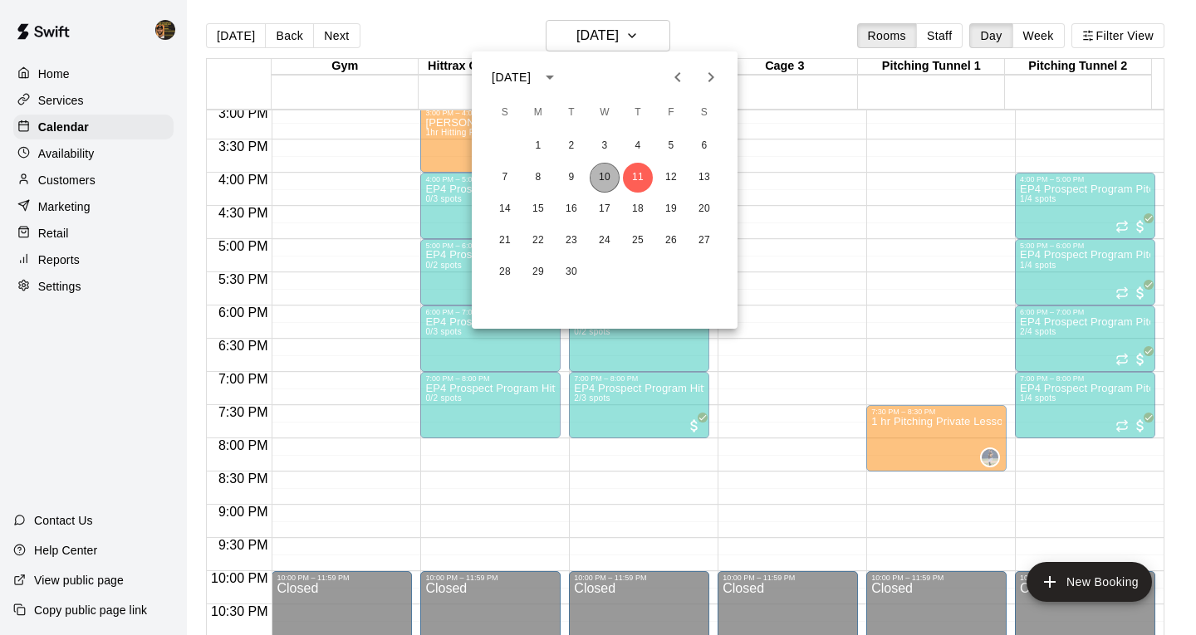
click at [602, 182] on button "10" at bounding box center [605, 178] width 30 height 30
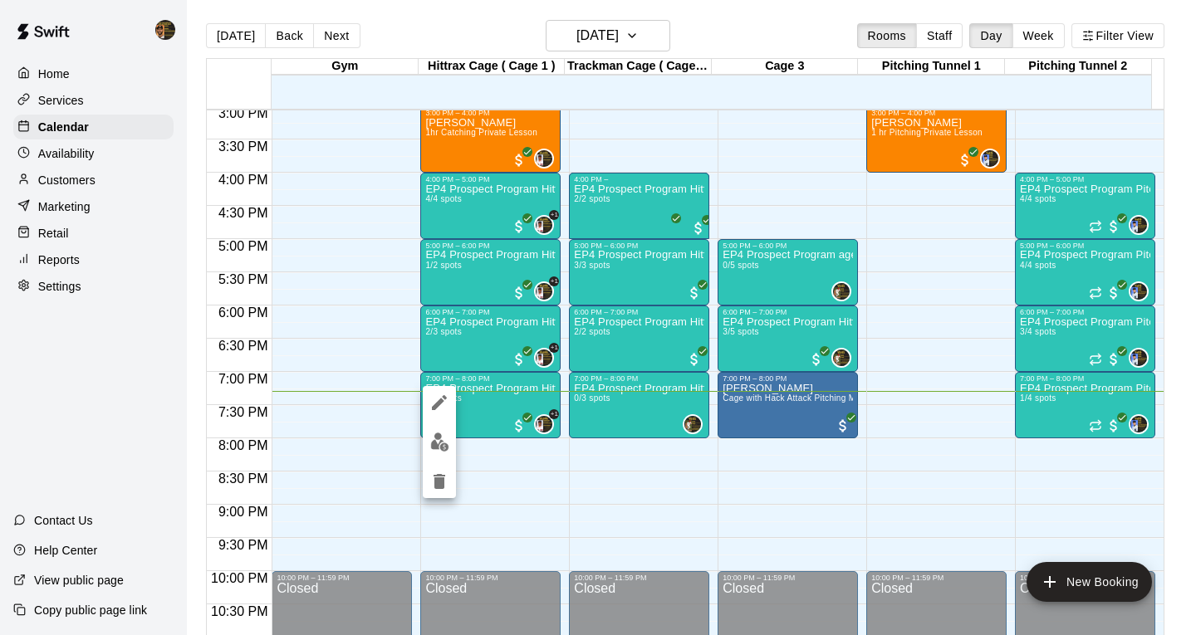
click at [625, 407] on div at bounding box center [598, 317] width 1196 height 635
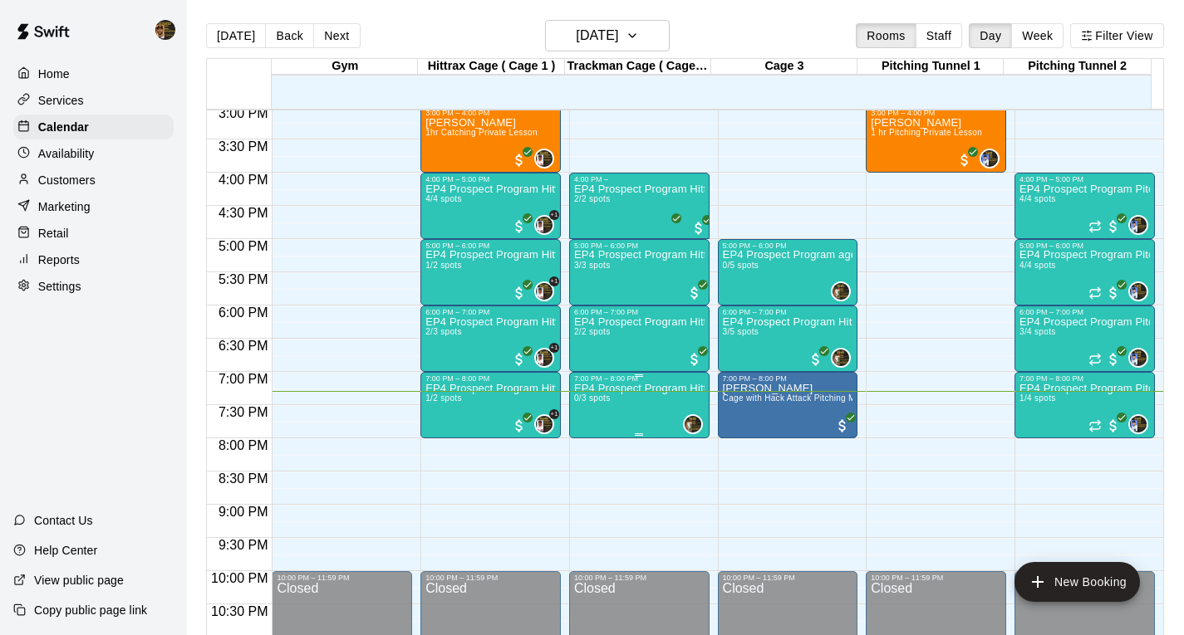
click at [575, 400] on span "0/3 spots" at bounding box center [592, 398] width 37 height 9
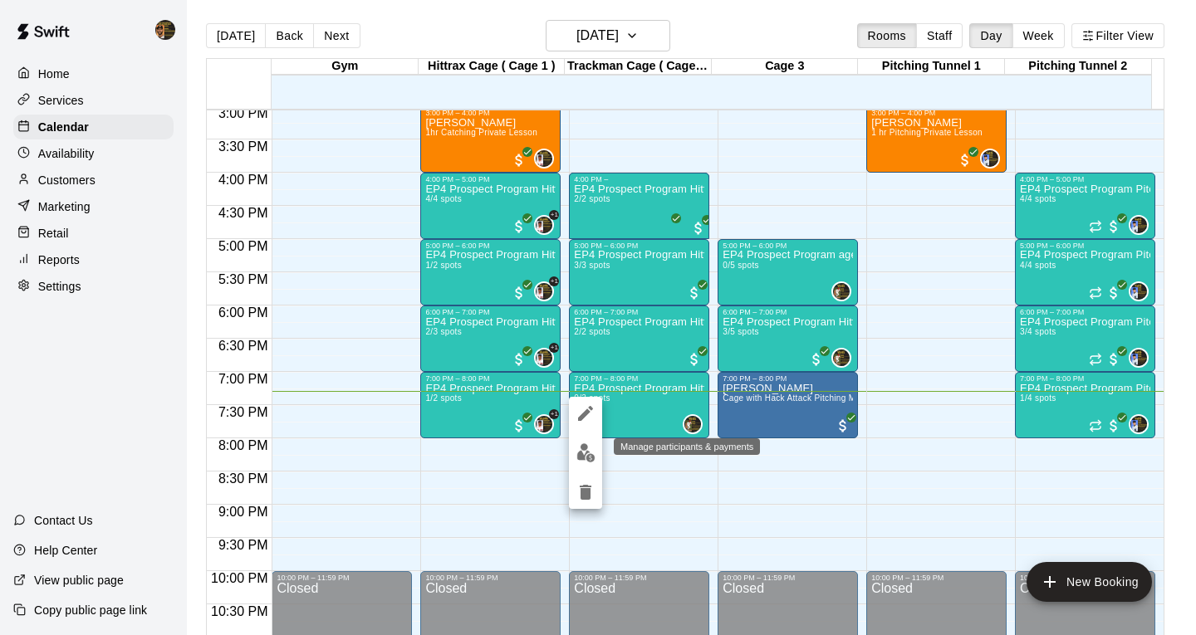
click at [583, 449] on img "edit" at bounding box center [585, 453] width 19 height 19
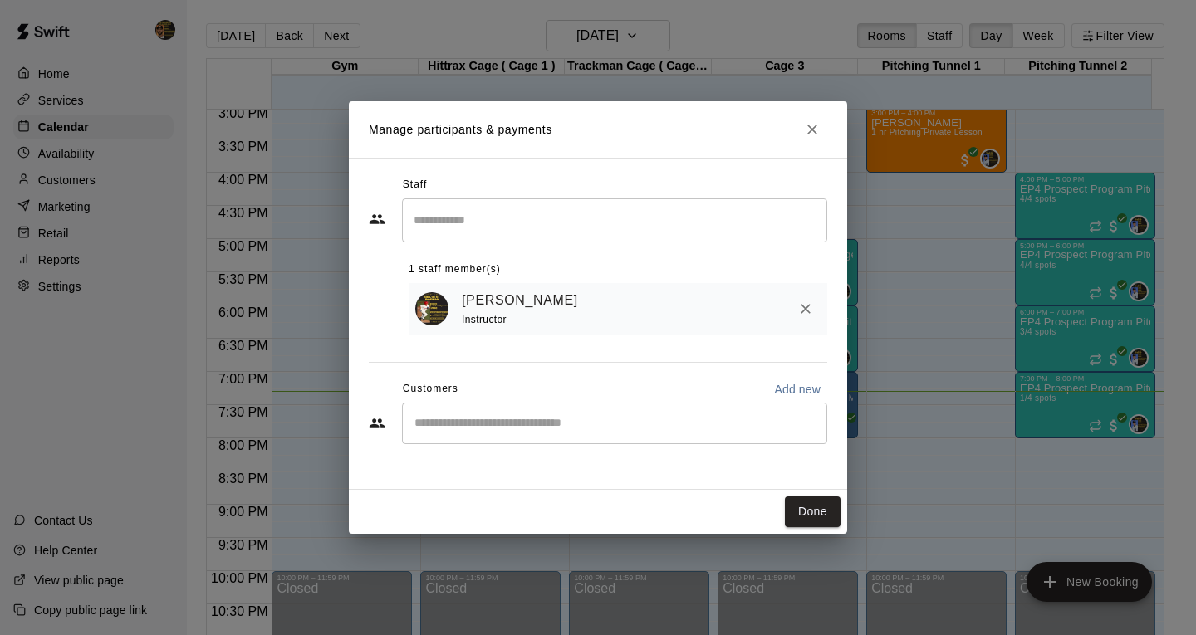
click at [478, 425] on input "Start typing to search customers..." at bounding box center [614, 423] width 410 height 17
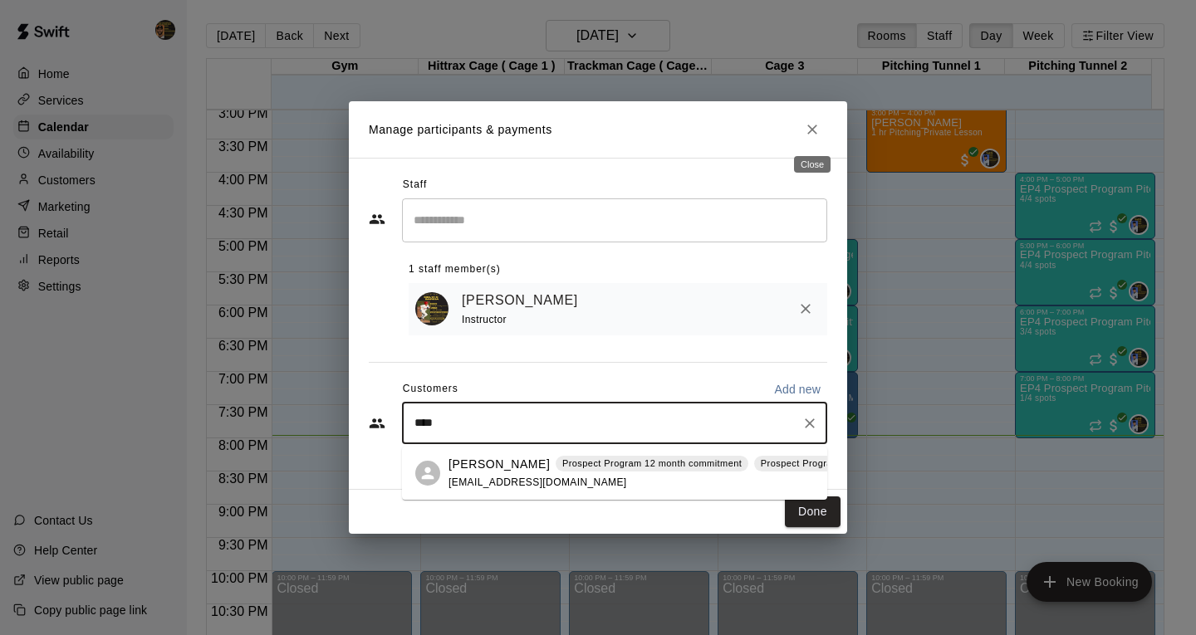
type input "****"
click at [820, 133] on icon "Close" at bounding box center [812, 129] width 17 height 17
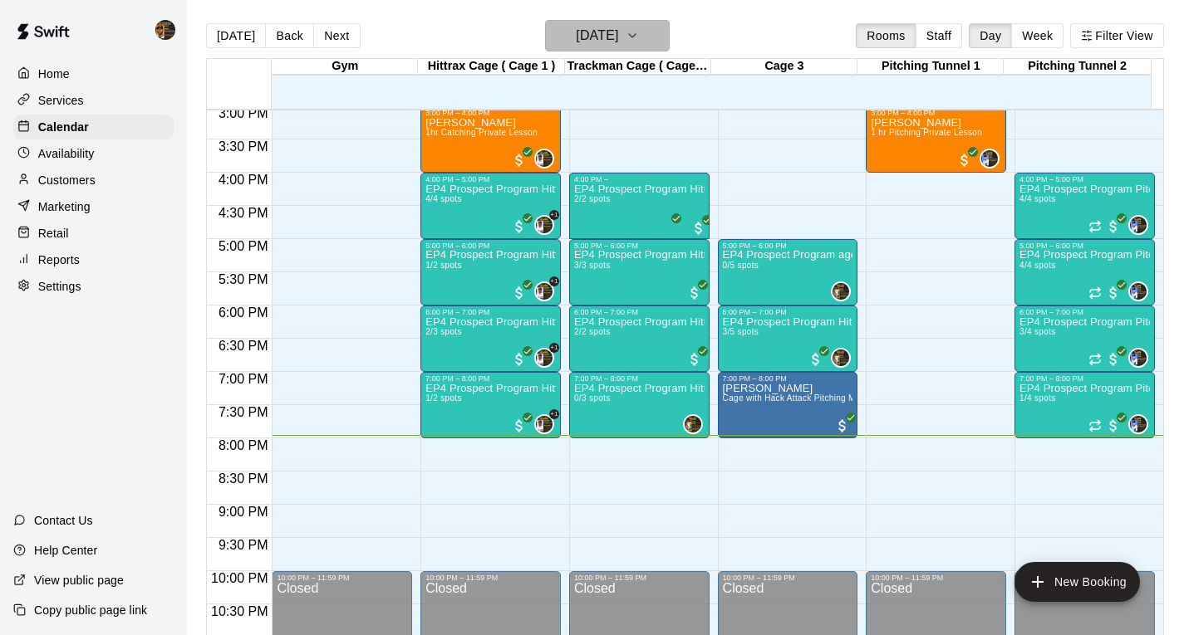
click at [669, 39] on button "[DATE]" at bounding box center [607, 36] width 125 height 32
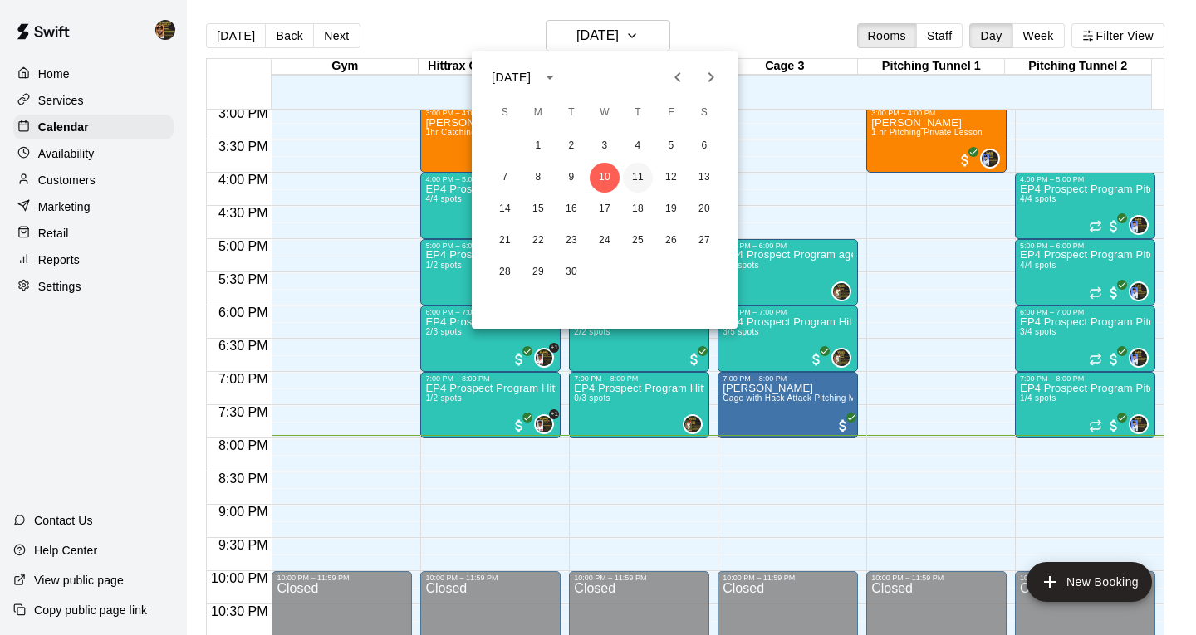
click at [640, 180] on button "11" at bounding box center [638, 178] width 30 height 30
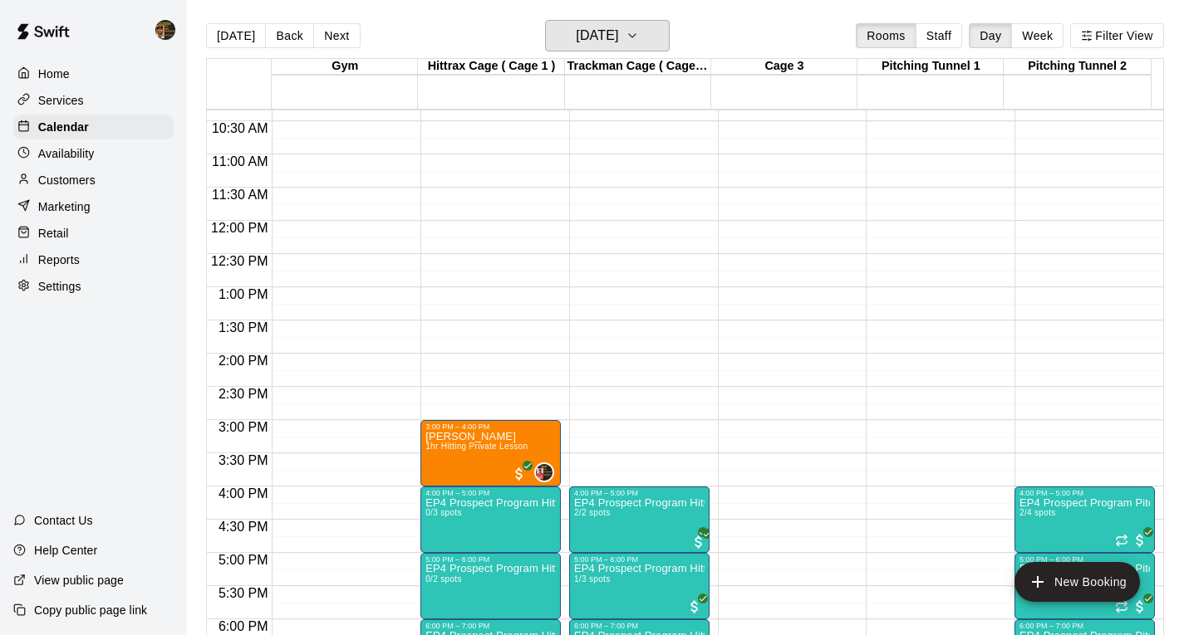
scroll to position [918, 0]
